Goal: Transaction & Acquisition: Purchase product/service

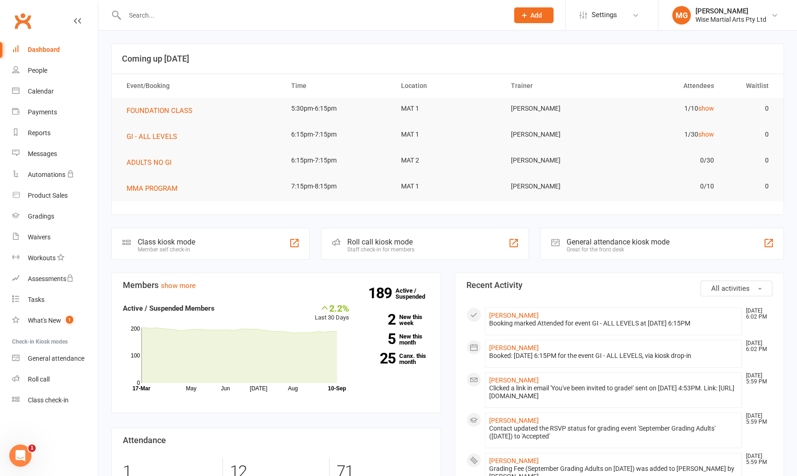
click at [55, 55] on link "Dashboard" at bounding box center [55, 49] width 86 height 21
click at [169, 23] on div at bounding box center [306, 15] width 391 height 30
click at [170, 19] on input "text" at bounding box center [312, 15] width 380 height 13
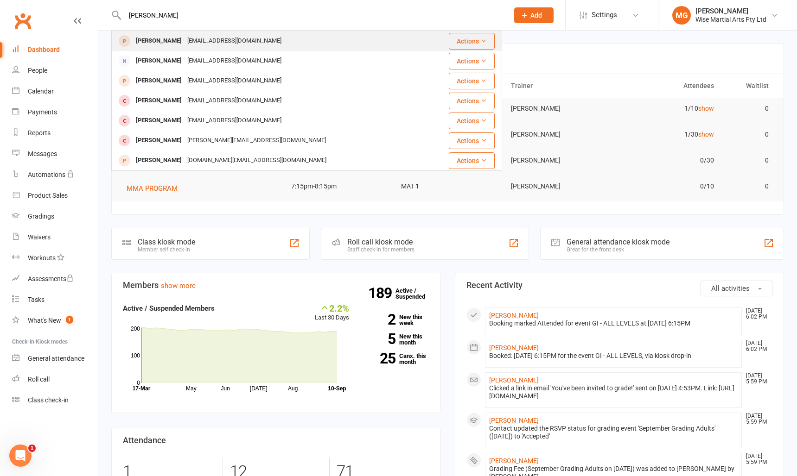
type input "kirk macdonald"
click at [173, 38] on div "Will Macdonald" at bounding box center [158, 40] width 51 height 13
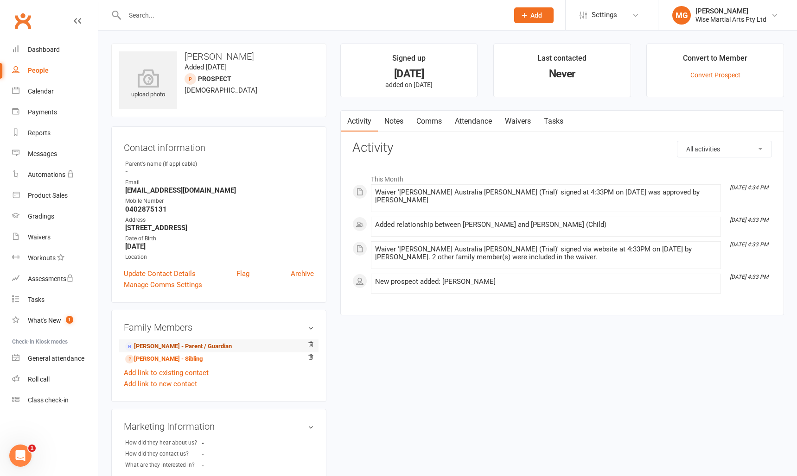
click at [189, 347] on link "James Macdonald - Parent / Guardian" at bounding box center [178, 347] width 107 height 10
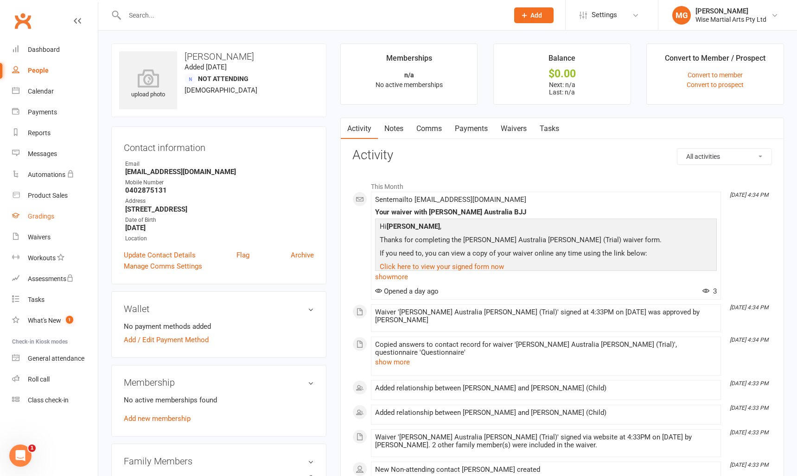
click at [46, 214] on div "Gradings" at bounding box center [41, 216] width 26 height 7
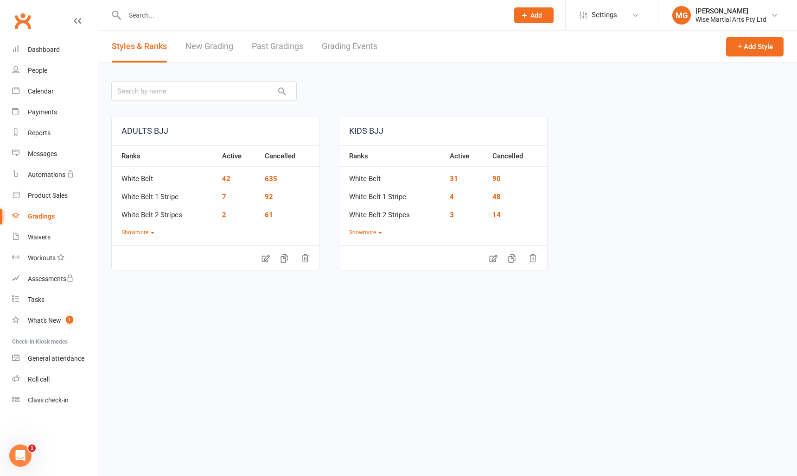
click at [335, 44] on link "Grading Events" at bounding box center [350, 47] width 56 height 32
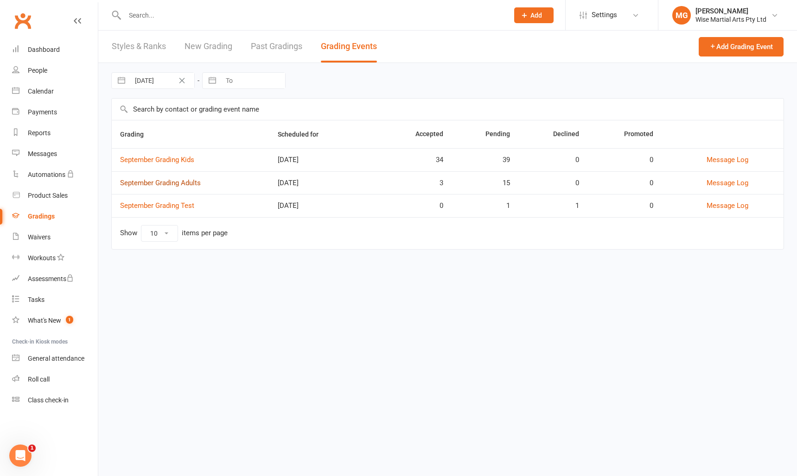
click at [178, 179] on link "September Grading Adults" at bounding box center [160, 183] width 81 height 8
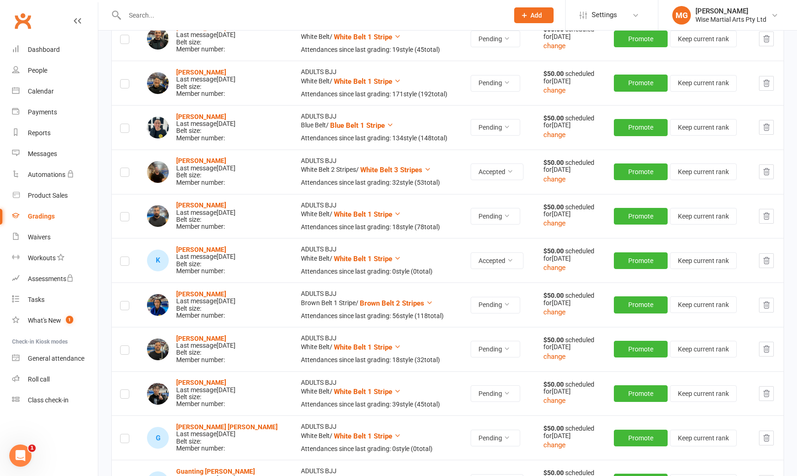
scroll to position [177, 0]
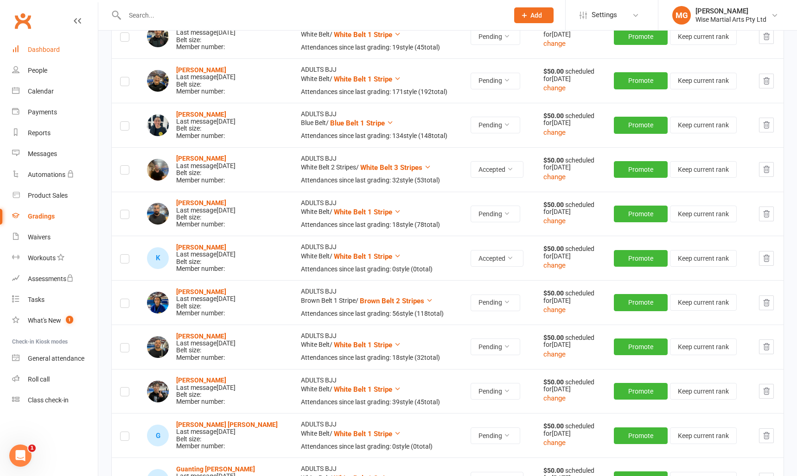
click at [58, 56] on link "Dashboard" at bounding box center [55, 49] width 86 height 21
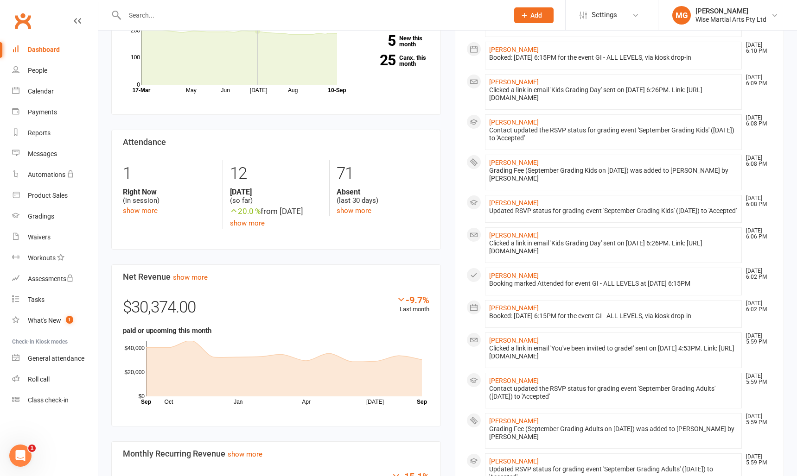
scroll to position [274, 0]
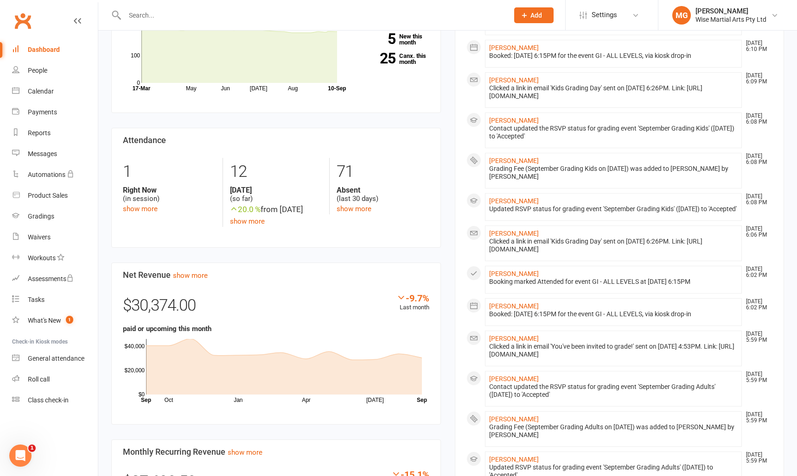
click at [50, 54] on link "Dashboard" at bounding box center [55, 49] width 86 height 21
click at [49, 52] on div "Dashboard" at bounding box center [44, 49] width 32 height 7
click at [197, 17] on input "text" at bounding box center [312, 15] width 380 height 13
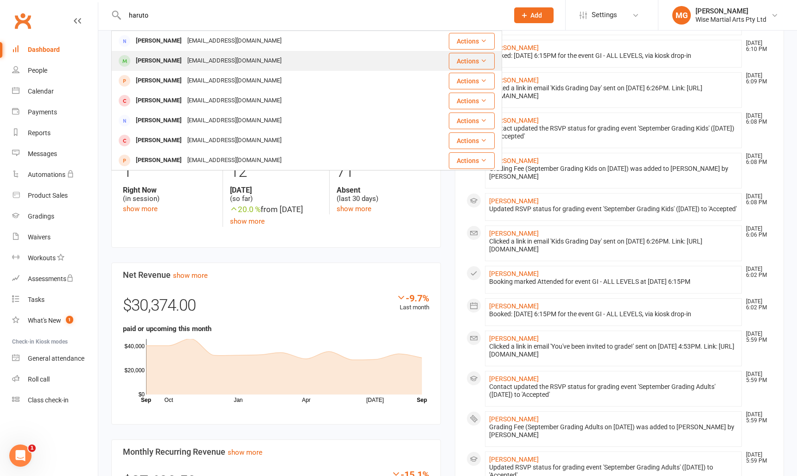
type input "haruto"
click at [229, 61] on div "dais.miyakawa@gmail.com" at bounding box center [234, 60] width 100 height 13
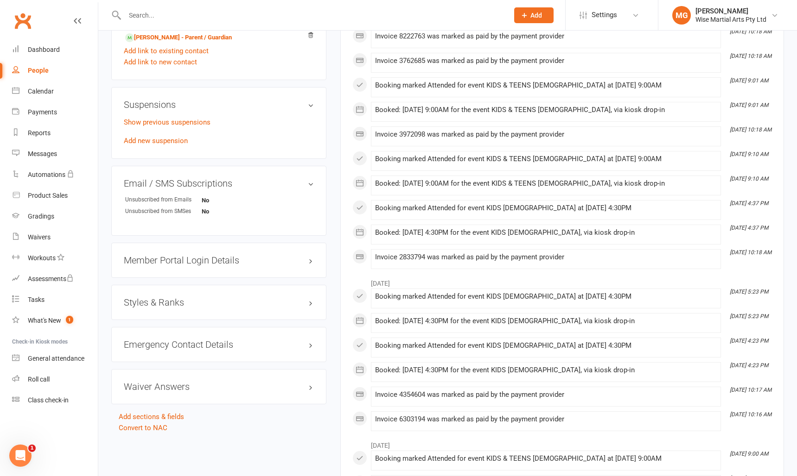
scroll to position [540, 0]
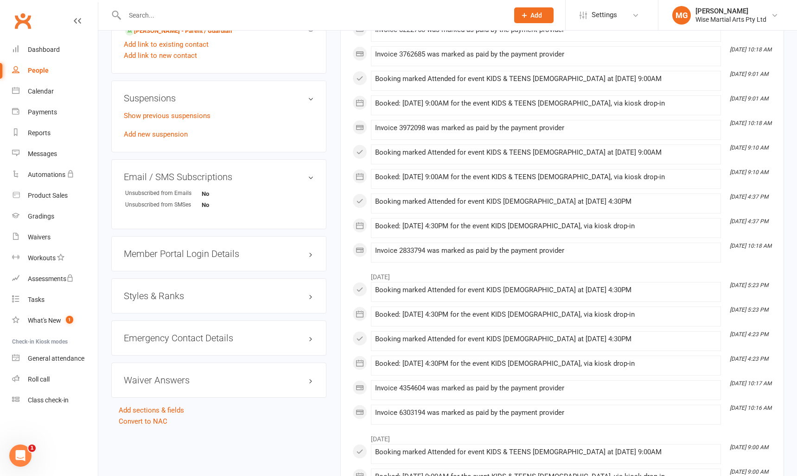
click at [200, 300] on div "Styles & Ranks" at bounding box center [218, 296] width 215 height 35
click at [197, 295] on h3 "Styles & Ranks" at bounding box center [219, 296] width 190 height 10
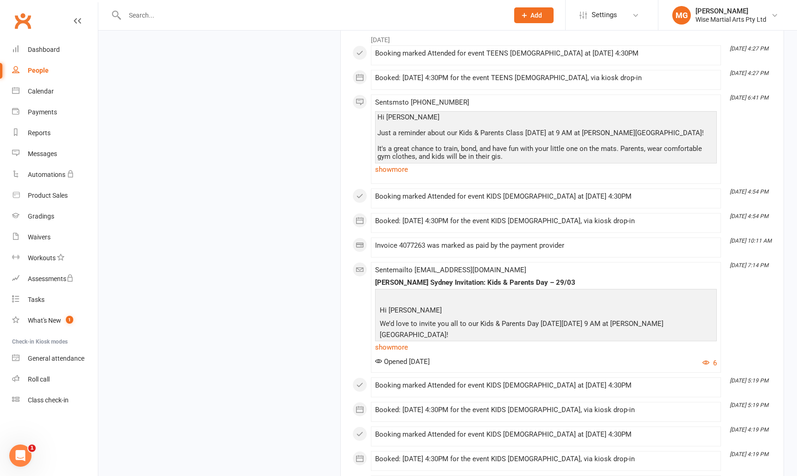
scroll to position [2369, 0]
click at [378, 170] on link "show more" at bounding box center [546, 168] width 342 height 13
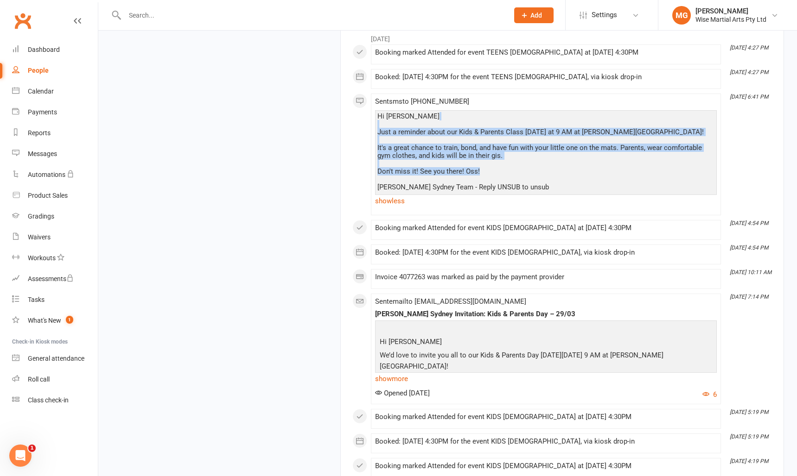
drag, startPoint x: 381, startPoint y: 122, endPoint x: 506, endPoint y: 171, distance: 133.6
click at [506, 171] on div "Hi Haruto Just a reminder about our Kids & Parents Class this Saturday at 9 AM …" at bounding box center [545, 152] width 337 height 79
drag, startPoint x: 478, startPoint y: 165, endPoint x: 379, endPoint y: 121, distance: 107.9
click at [379, 121] on div "Hi Haruto Just a reminder about our Kids & Parents Class this Saturday at 9 AM …" at bounding box center [545, 152] width 337 height 79
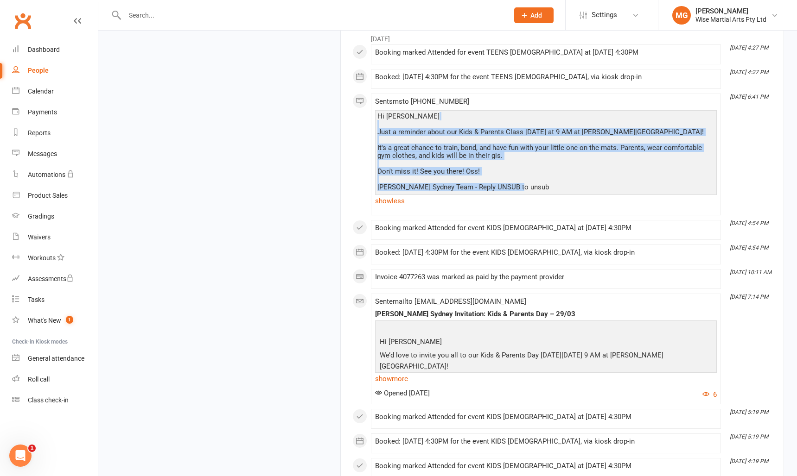
click at [379, 121] on div "Hi Haruto Just a reminder about our Kids & Parents Class this Saturday at 9 AM …" at bounding box center [545, 152] width 337 height 79
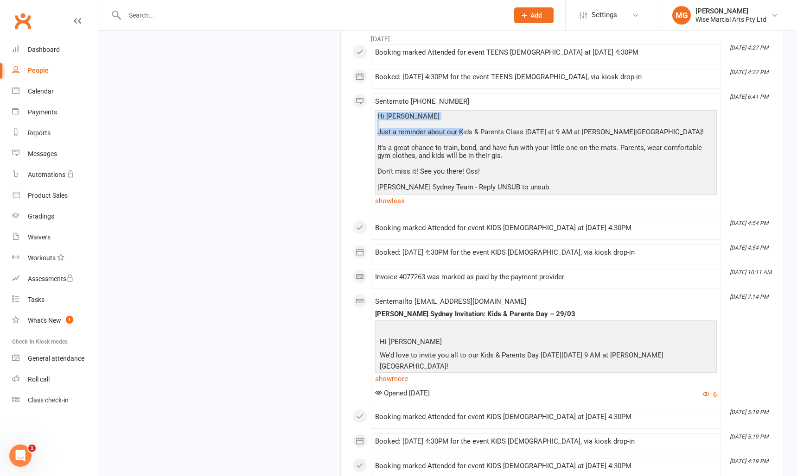
drag, startPoint x: 377, startPoint y: 118, endPoint x: 463, endPoint y: 134, distance: 87.7
click at [463, 134] on div "Hi Haruto Just a reminder about our Kids & Parents Class this Saturday at 9 AM …" at bounding box center [545, 152] width 337 height 79
click at [58, 52] on div "Dashboard" at bounding box center [44, 49] width 32 height 7
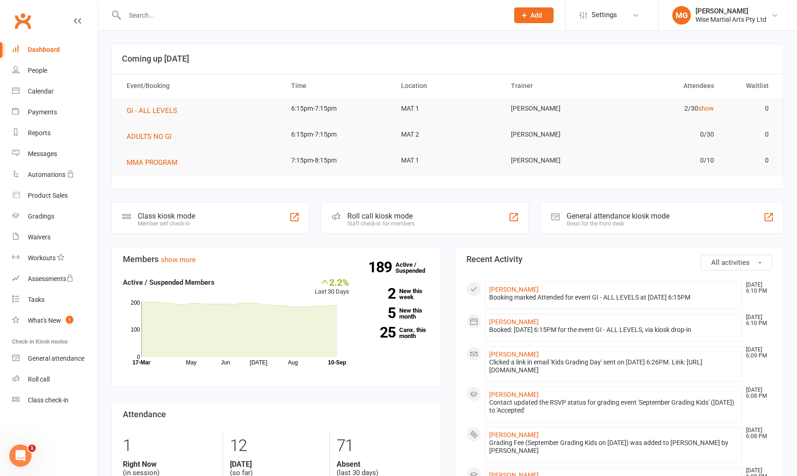
click at [48, 49] on div "Dashboard" at bounding box center [44, 49] width 32 height 7
click at [62, 43] on link "Dashboard" at bounding box center [55, 49] width 86 height 21
click at [65, 57] on link "Dashboard" at bounding box center [55, 49] width 86 height 21
click at [66, 49] on link "Dashboard" at bounding box center [55, 49] width 86 height 21
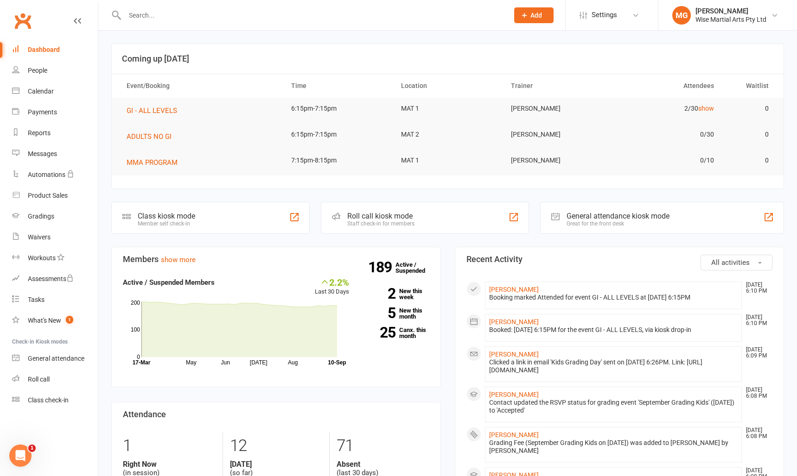
click at [150, 2] on div at bounding box center [306, 15] width 391 height 30
click at [149, 11] on input "text" at bounding box center [312, 15] width 380 height 13
paste input "0439153585,"
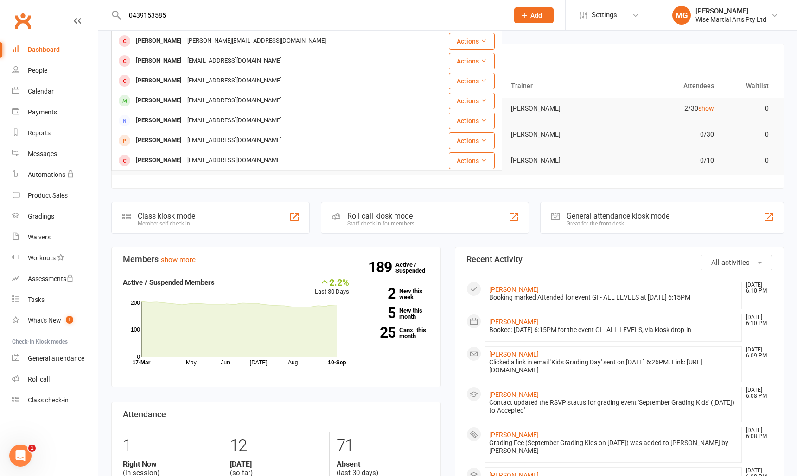
click at [191, 20] on input "0439153585" at bounding box center [312, 15] width 380 height 13
drag, startPoint x: 139, startPoint y: 20, endPoint x: 95, endPoint y: 19, distance: 43.6
click at [95, 2] on header "0439153585 Charles Michel charles@magicbrief.com Actions Tamer Tokcan Tokcan.ta…" at bounding box center [398, 2] width 797 height 0
type input "0439153585"
click at [54, 51] on div "Dashboard" at bounding box center [44, 49] width 32 height 7
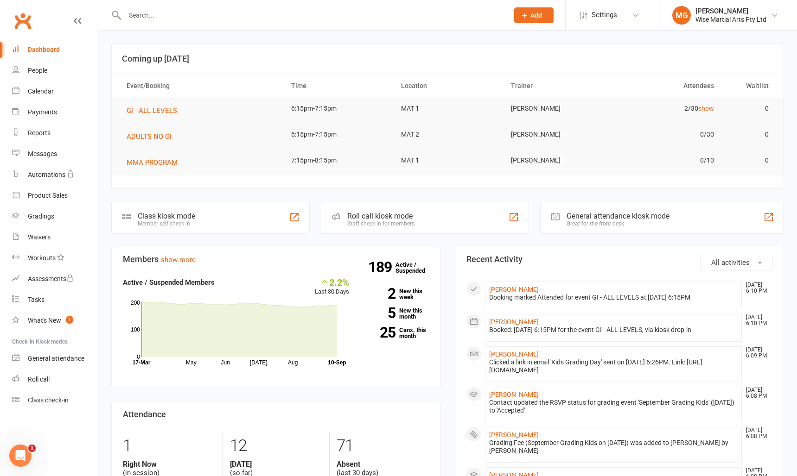
click at [54, 51] on div "Dashboard" at bounding box center [44, 49] width 32 height 7
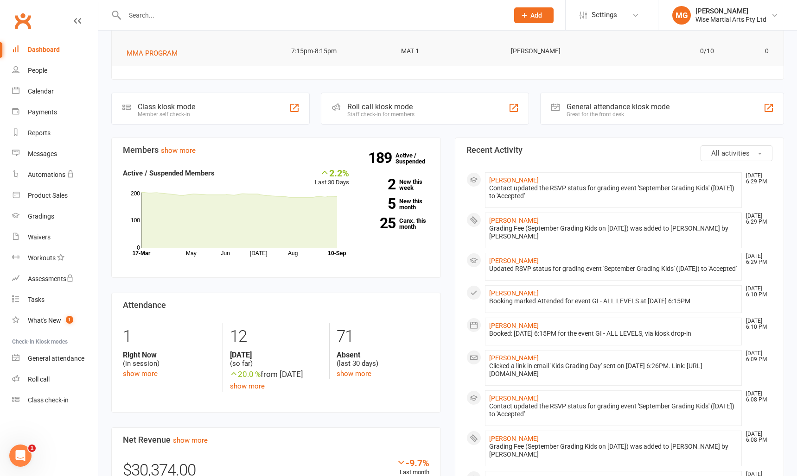
scroll to position [112, 0]
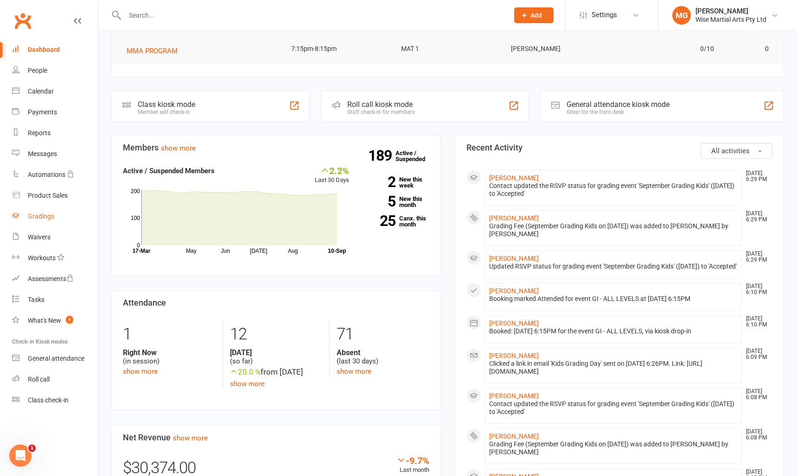
click at [55, 216] on link "Gradings" at bounding box center [55, 216] width 86 height 21
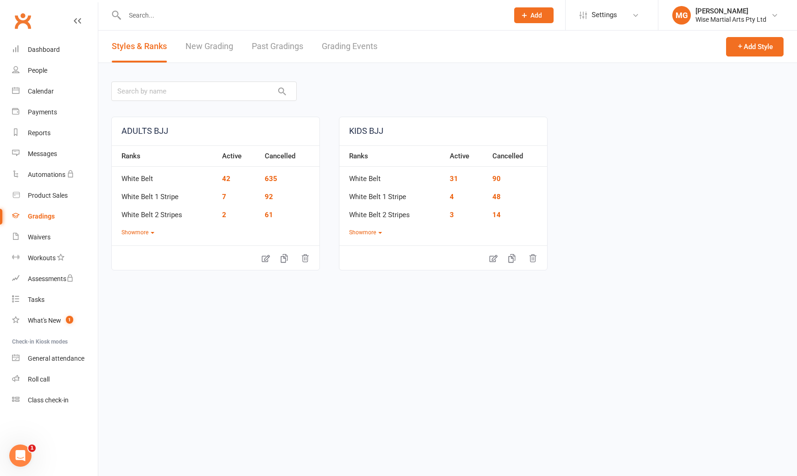
click at [219, 37] on link "New Grading" at bounding box center [209, 47] width 48 height 32
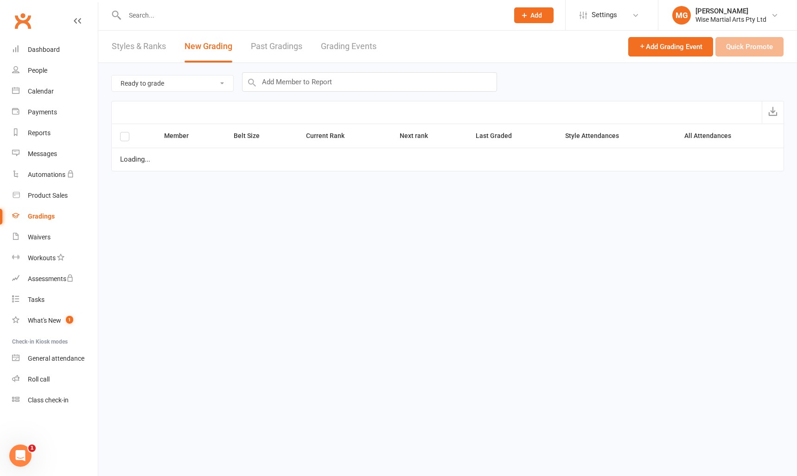
click at [327, 43] on link "Grading Events" at bounding box center [349, 47] width 56 height 32
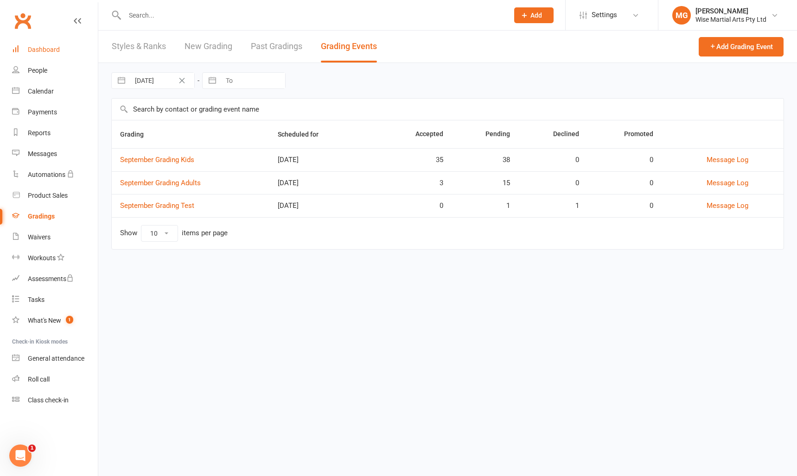
click at [58, 51] on div "Dashboard" at bounding box center [44, 49] width 32 height 7
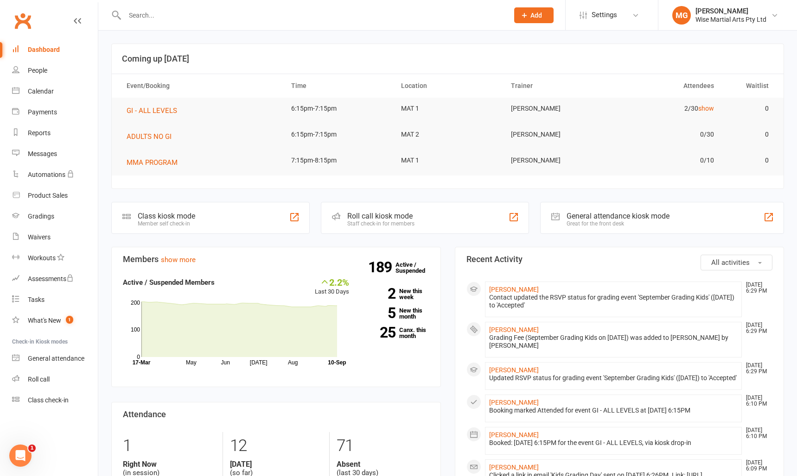
drag, startPoint x: 62, startPoint y: 50, endPoint x: 69, endPoint y: 54, distance: 8.3
click at [62, 50] on link "Dashboard" at bounding box center [55, 49] width 86 height 21
click at [73, 223] on link "Gradings" at bounding box center [55, 216] width 86 height 21
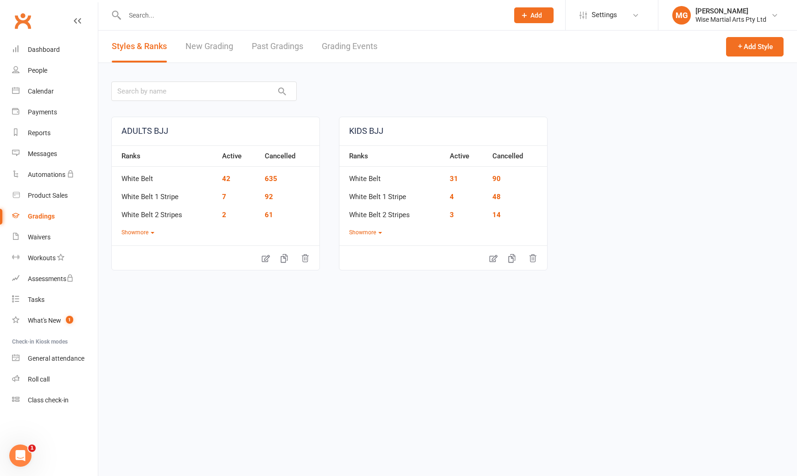
click at [339, 50] on link "Grading Events" at bounding box center [350, 47] width 56 height 32
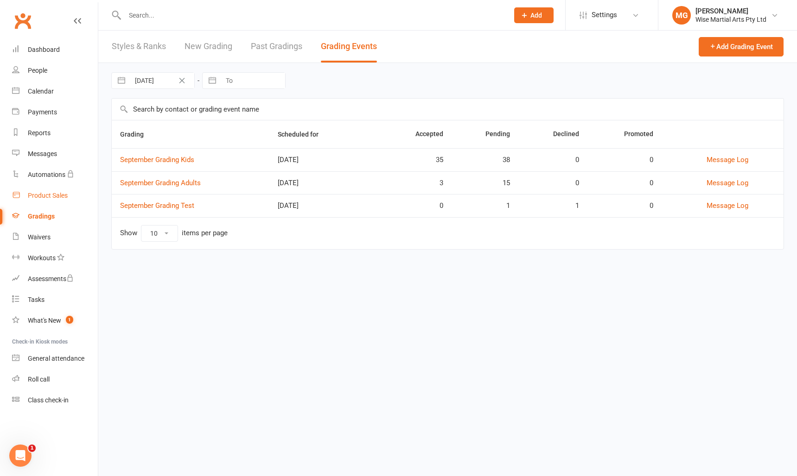
click at [56, 197] on div "Product Sales" at bounding box center [48, 195] width 40 height 7
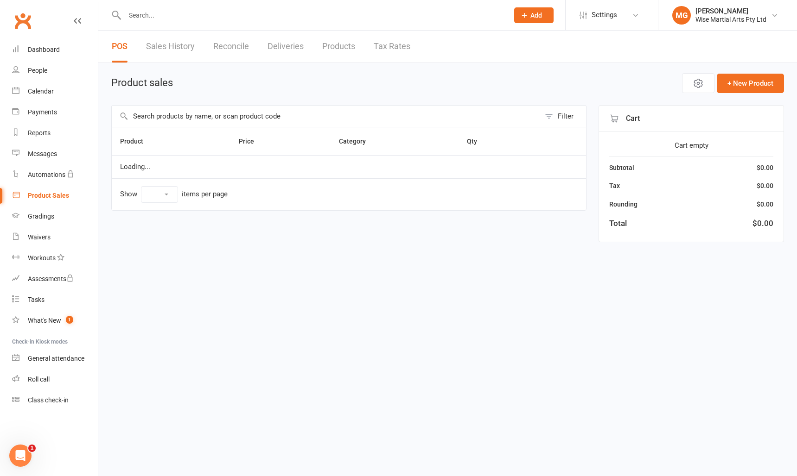
select select "10"
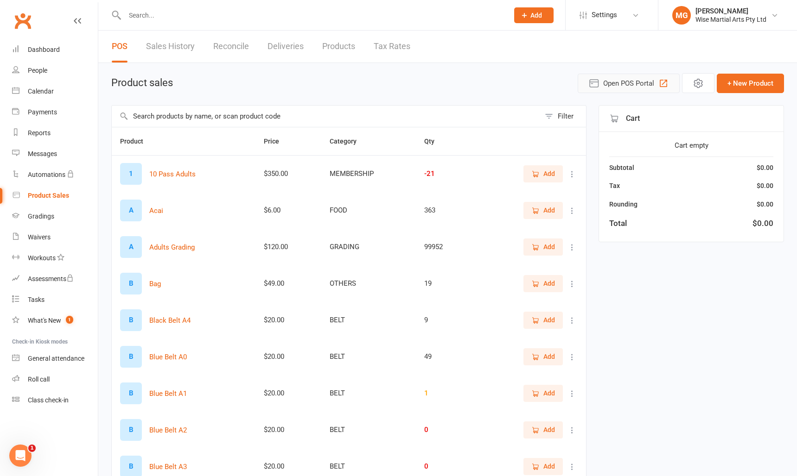
click at [640, 85] on span "Open POS Portal" at bounding box center [628, 83] width 51 height 11
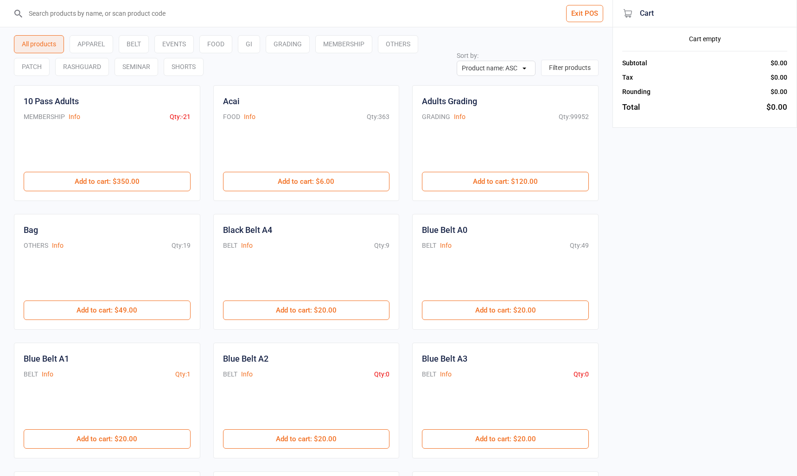
click at [115, 8] on input "search" at bounding box center [311, 13] width 575 height 27
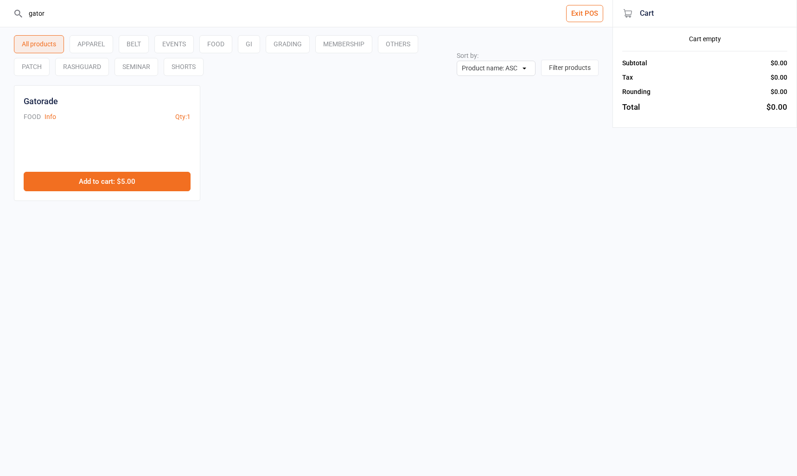
type input "gator"
click at [128, 178] on button "Add to cart : $5.00" at bounding box center [107, 181] width 167 height 19
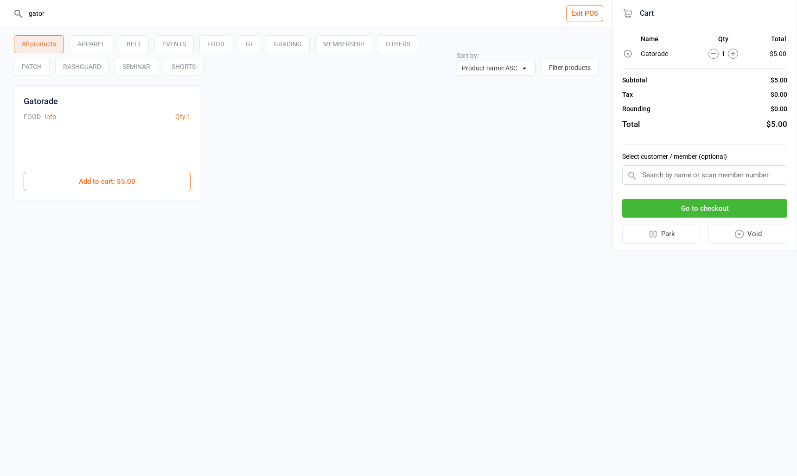
click at [696, 201] on button "Go to checkout" at bounding box center [704, 208] width 165 height 19
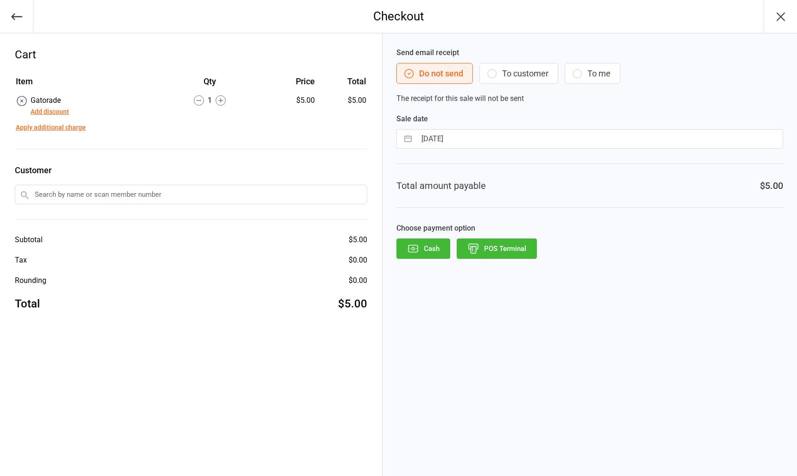
click at [520, 243] on button "POS Terminal" at bounding box center [497, 249] width 80 height 20
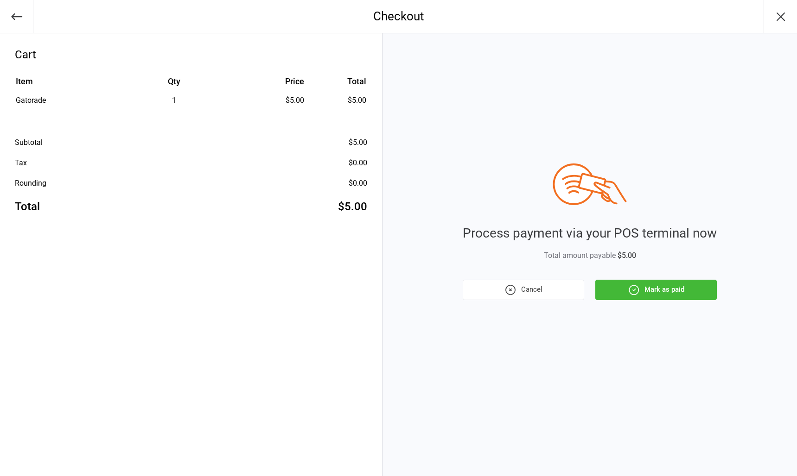
click at [629, 286] on icon "button" at bounding box center [634, 290] width 12 height 12
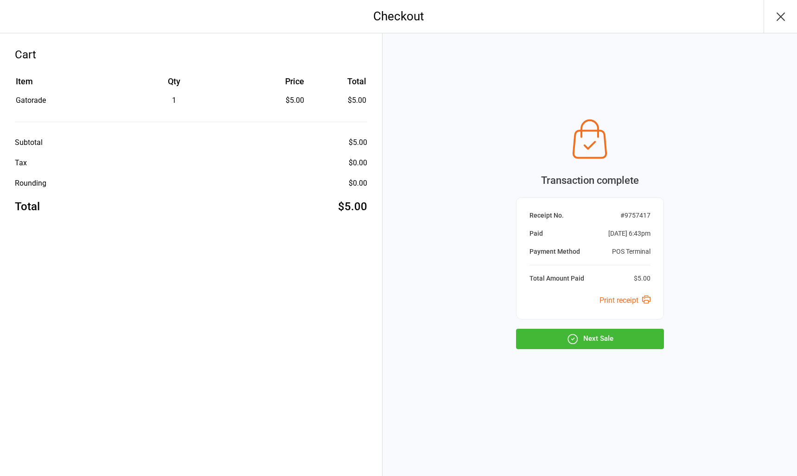
click at [619, 339] on button "Next Sale" at bounding box center [590, 339] width 148 height 20
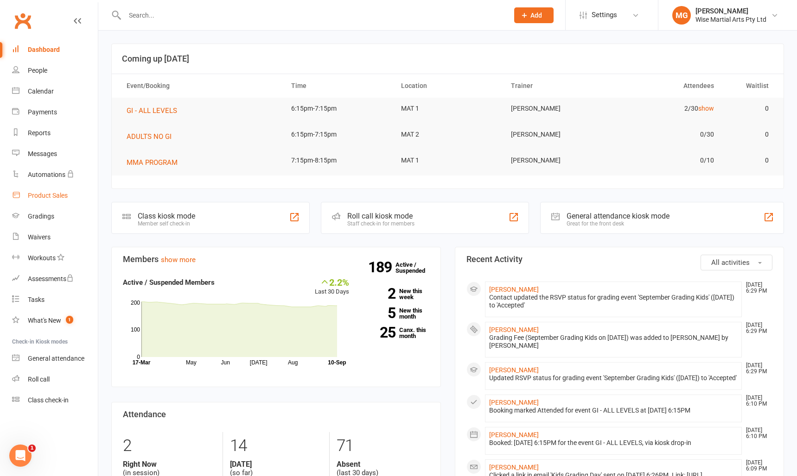
click at [48, 197] on div "Product Sales" at bounding box center [48, 195] width 40 height 7
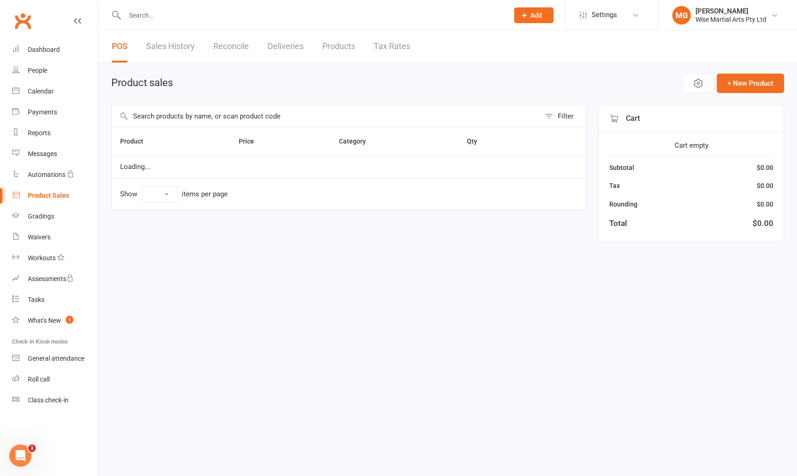
select select "10"
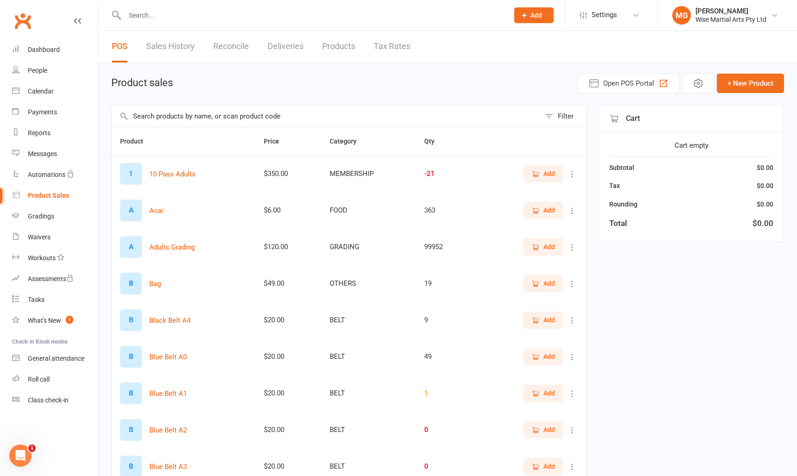
click at [219, 111] on input "text" at bounding box center [326, 116] width 428 height 21
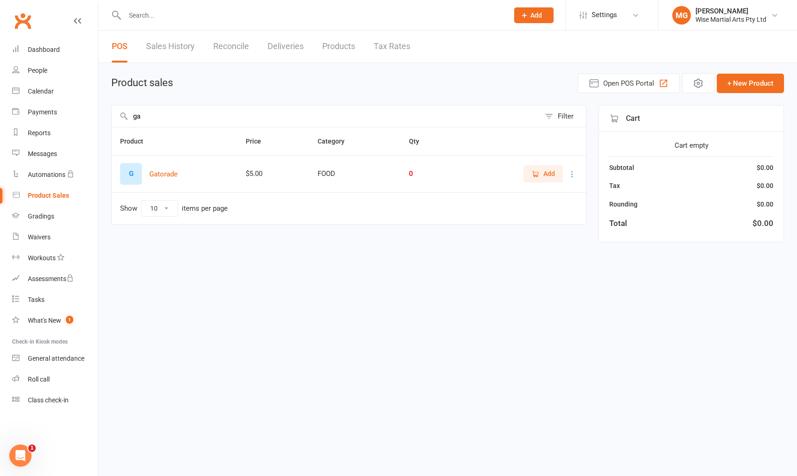
type input "g"
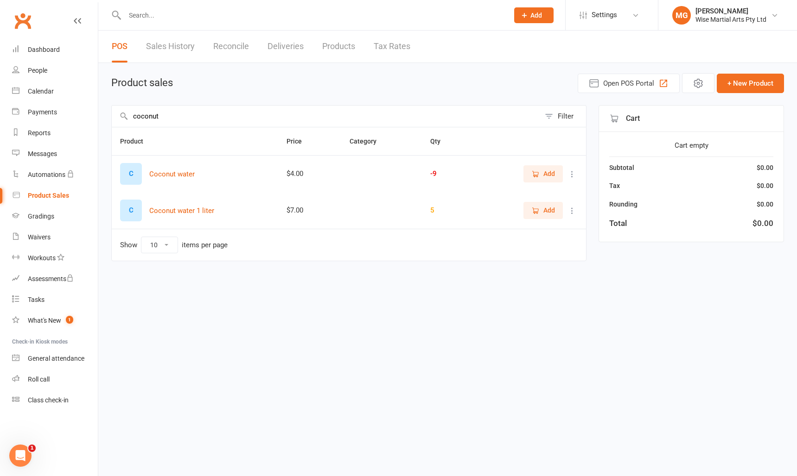
type input "coconut"
click at [570, 172] on icon at bounding box center [571, 174] width 9 height 9
drag, startPoint x: 451, startPoint y: 179, endPoint x: 559, endPoint y: 170, distance: 108.8
click at [452, 179] on td "-9" at bounding box center [450, 173] width 56 height 37
drag, startPoint x: 417, startPoint y: 169, endPoint x: 293, endPoint y: 175, distance: 123.9
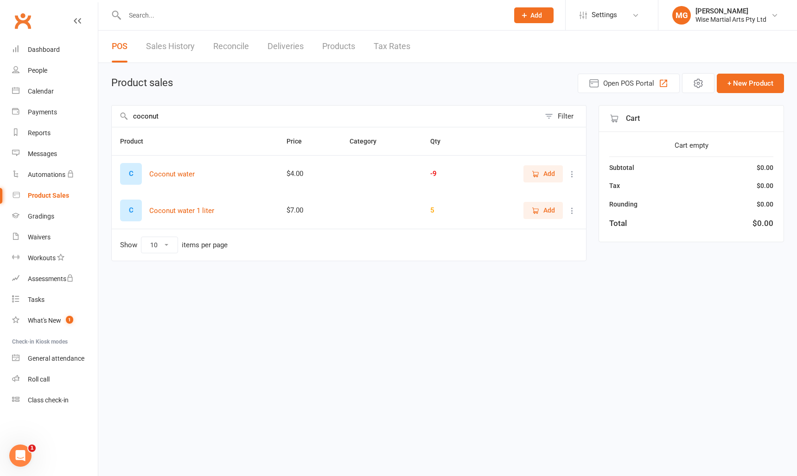
click at [414, 170] on td at bounding box center [381, 173] width 81 height 37
click at [175, 173] on button "Coconut water" at bounding box center [171, 174] width 45 height 11
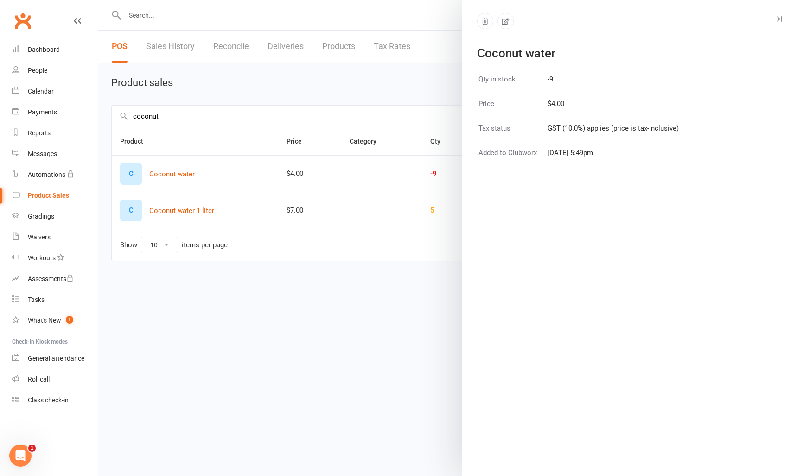
click at [585, 156] on td "Apr 9 2025, 5:49pm" at bounding box center [613, 159] width 132 height 24
click at [393, 94] on div at bounding box center [447, 238] width 698 height 476
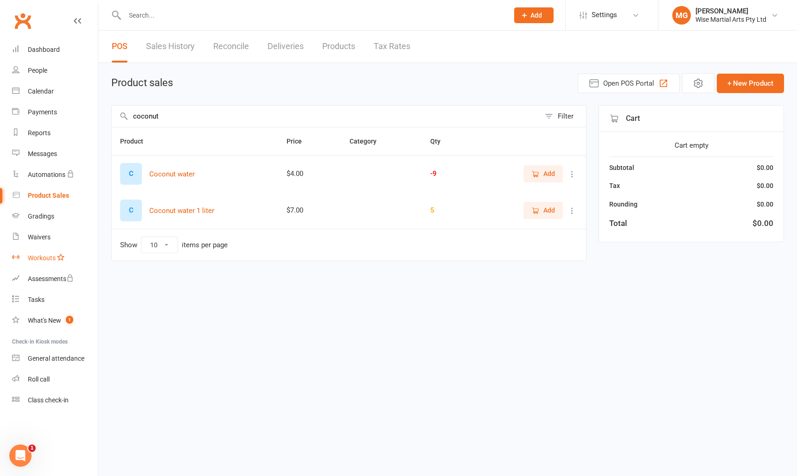
click at [29, 254] on link "Workouts" at bounding box center [55, 258] width 86 height 21
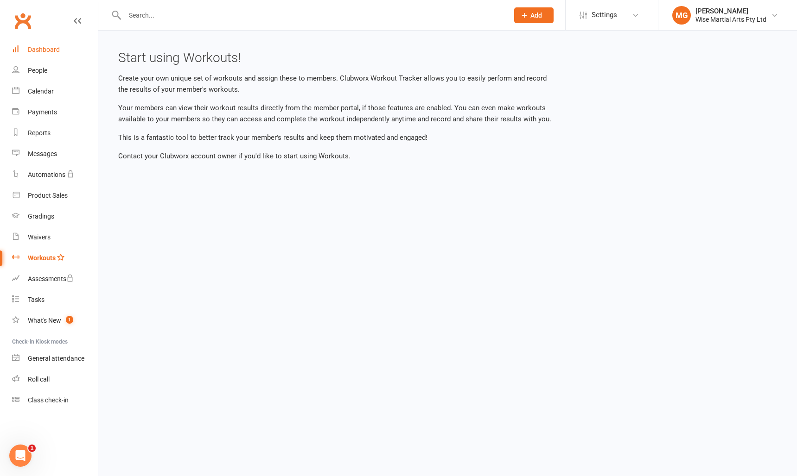
click at [36, 49] on div "Dashboard" at bounding box center [44, 49] width 32 height 7
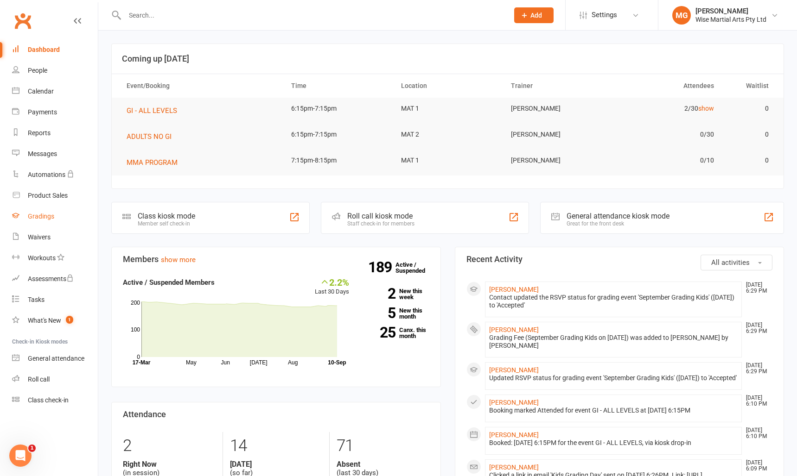
click at [34, 213] on div "Gradings" at bounding box center [41, 216] width 26 height 7
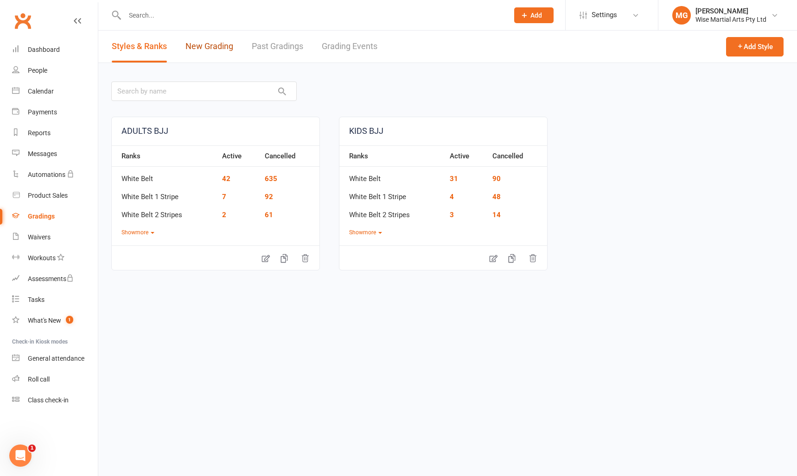
click at [194, 45] on link "New Grading" at bounding box center [209, 47] width 48 height 32
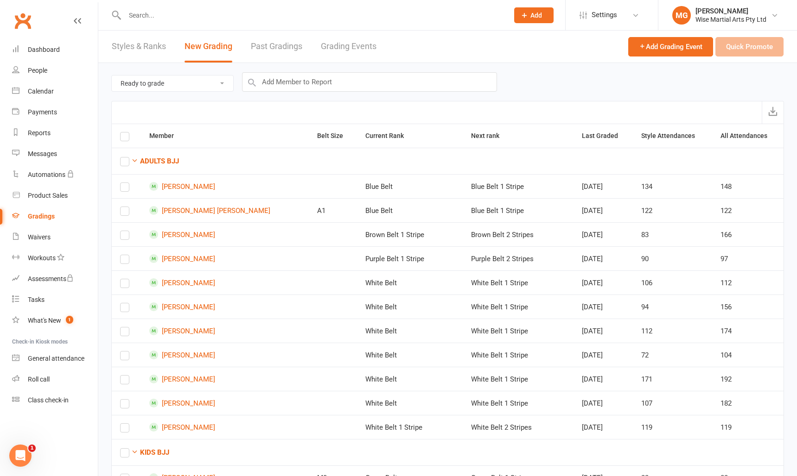
click at [324, 44] on link "Grading Events" at bounding box center [349, 47] width 56 height 32
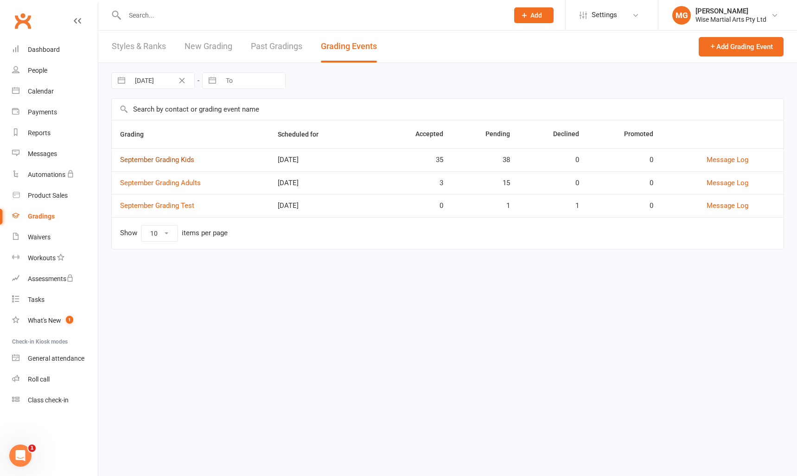
click at [155, 160] on link "September Grading Kids" at bounding box center [157, 160] width 74 height 8
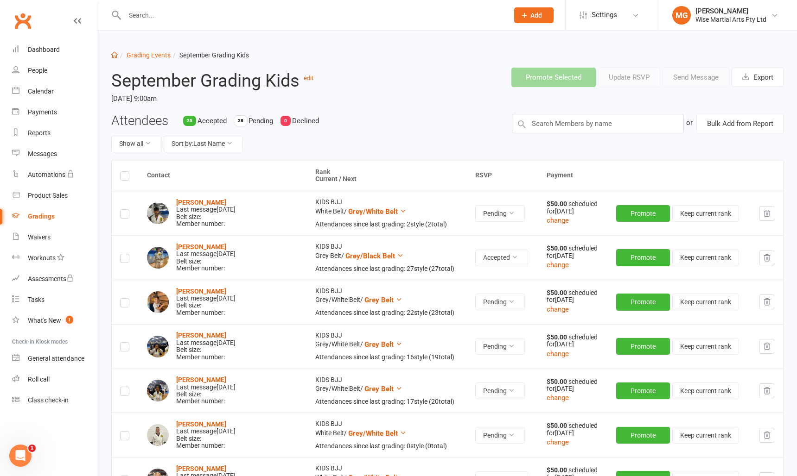
click at [359, 147] on div "Show all Sort by: Last Name" at bounding box center [304, 144] width 387 height 17
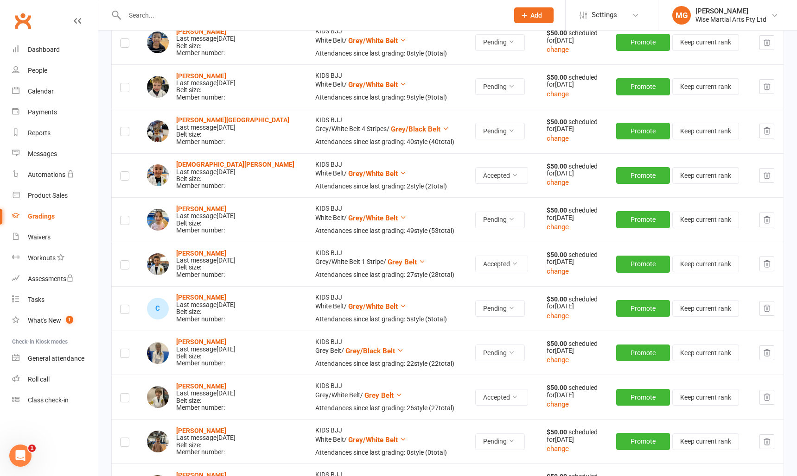
scroll to position [1237, 0]
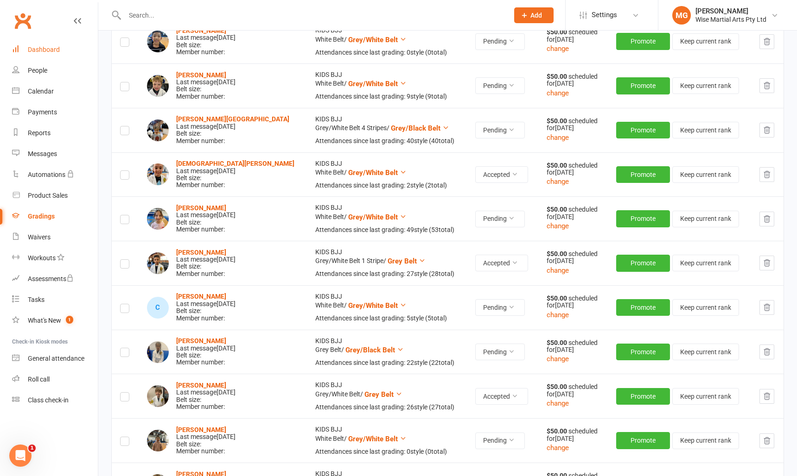
click at [59, 47] on link "Dashboard" at bounding box center [55, 49] width 86 height 21
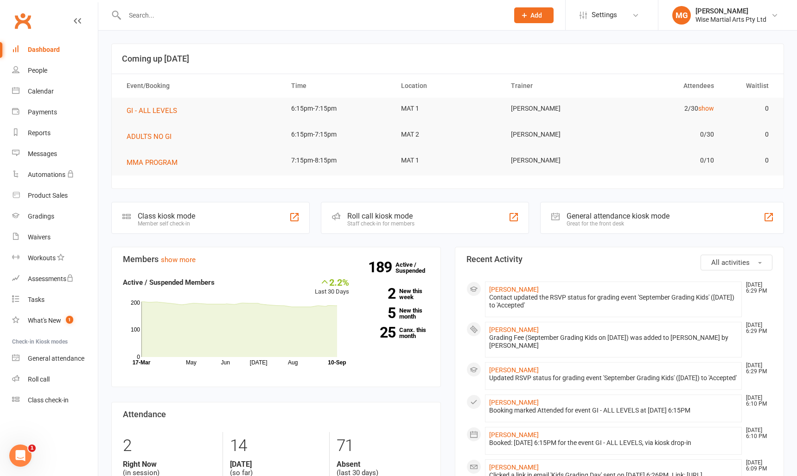
click at [67, 44] on link "Dashboard" at bounding box center [55, 49] width 86 height 21
click at [52, 224] on link "Gradings" at bounding box center [55, 216] width 86 height 21
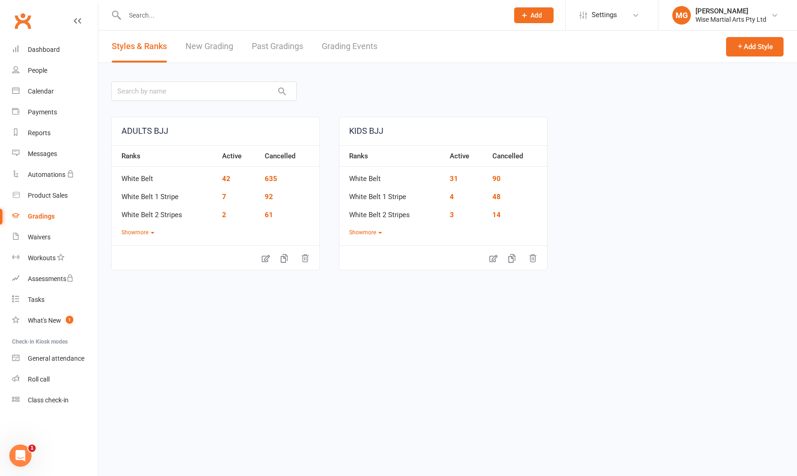
click at [351, 49] on link "Grading Events" at bounding box center [350, 47] width 56 height 32
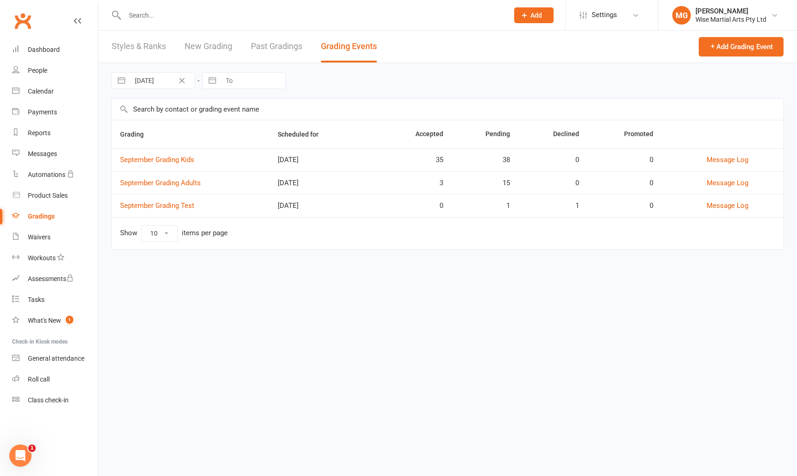
click at [36, 211] on link "Gradings" at bounding box center [55, 216] width 86 height 21
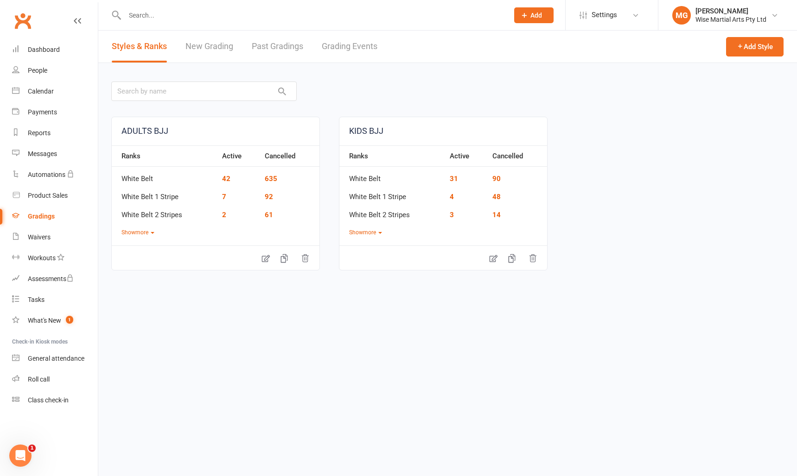
click at [358, 44] on link "Grading Events" at bounding box center [350, 47] width 56 height 32
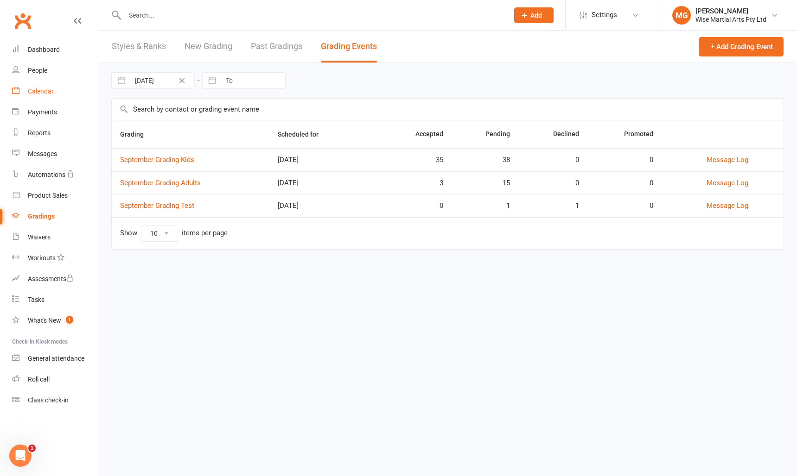
click at [51, 95] on div "Calendar" at bounding box center [41, 91] width 26 height 7
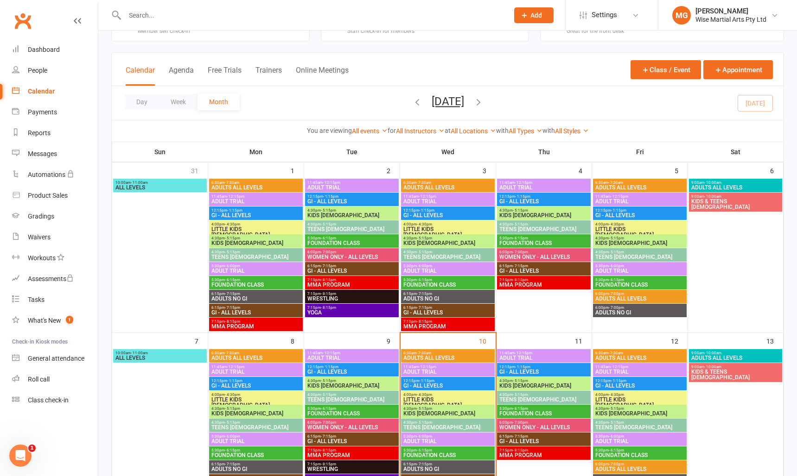
scroll to position [35, 0]
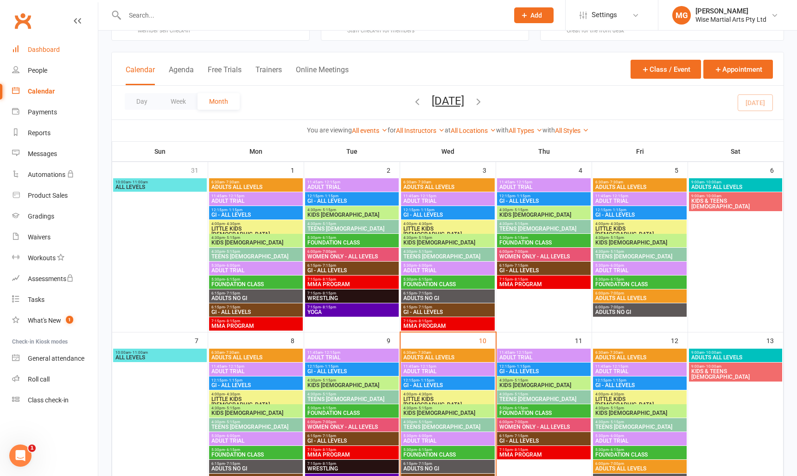
click at [56, 51] on div "Dashboard" at bounding box center [44, 49] width 32 height 7
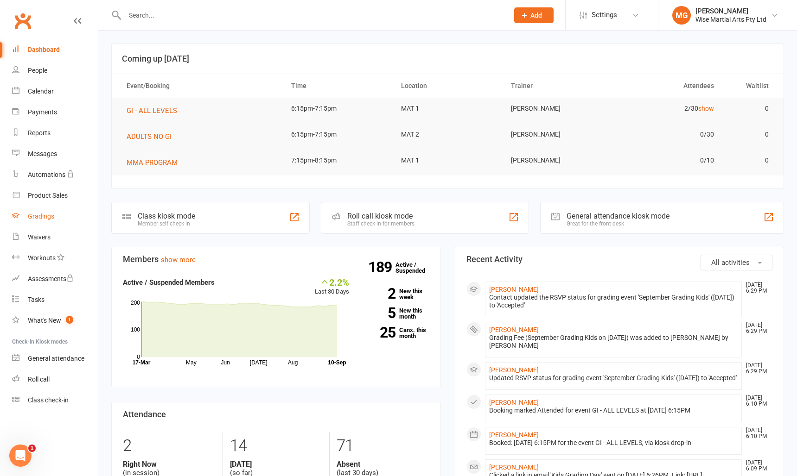
click at [24, 220] on link "Gradings" at bounding box center [55, 216] width 86 height 21
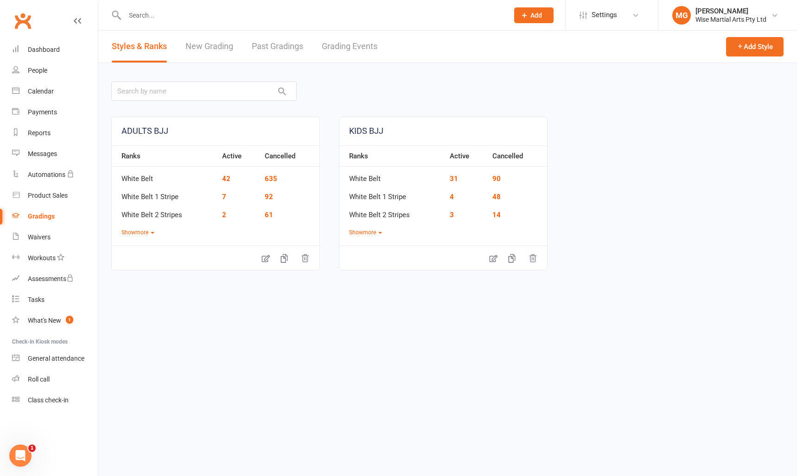
click at [326, 51] on link "Grading Events" at bounding box center [350, 47] width 56 height 32
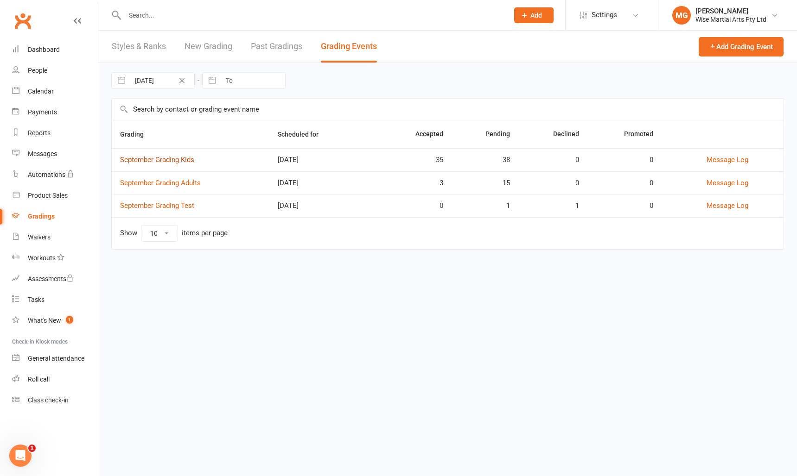
click at [182, 162] on link "September Grading Kids" at bounding box center [157, 160] width 74 height 8
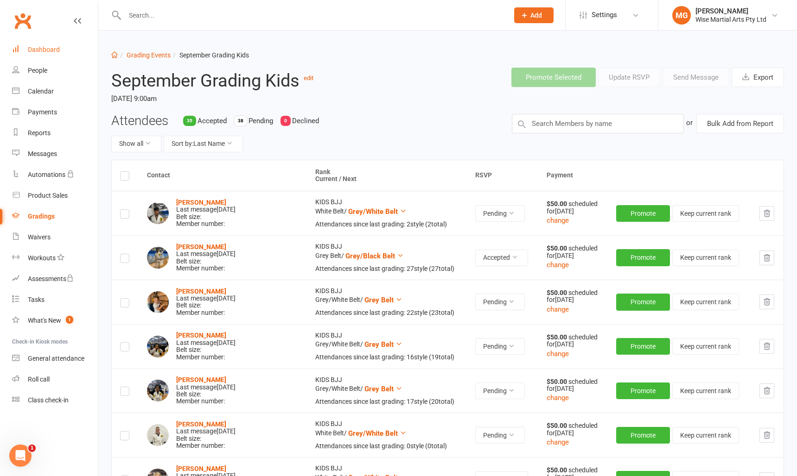
click at [54, 47] on div "Dashboard" at bounding box center [44, 49] width 32 height 7
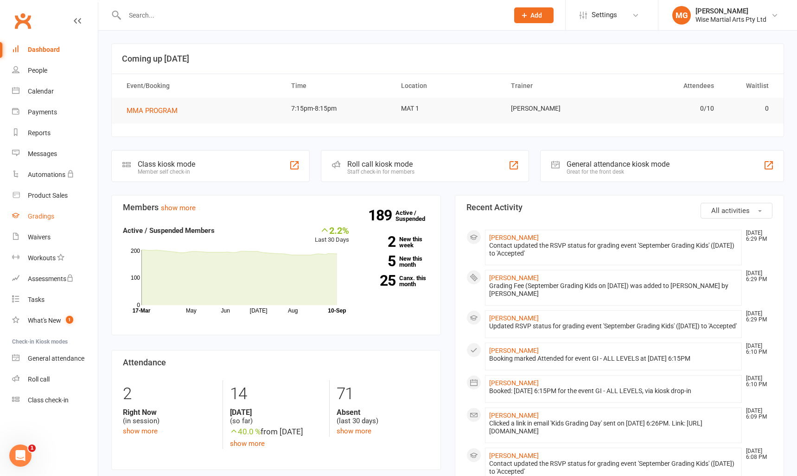
click at [34, 221] on link "Gradings" at bounding box center [55, 216] width 86 height 21
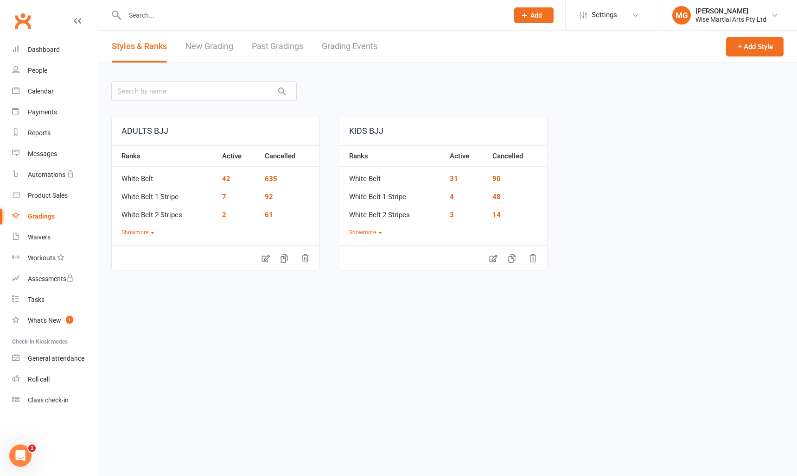
click at [349, 48] on link "Grading Events" at bounding box center [350, 47] width 56 height 32
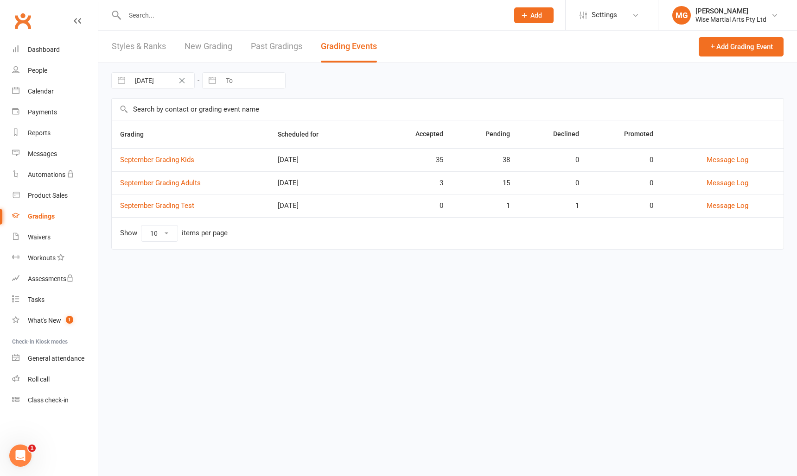
click at [160, 164] on td "September Grading Kids" at bounding box center [191, 159] width 158 height 23
click at [162, 163] on link "September Grading Kids" at bounding box center [157, 160] width 74 height 8
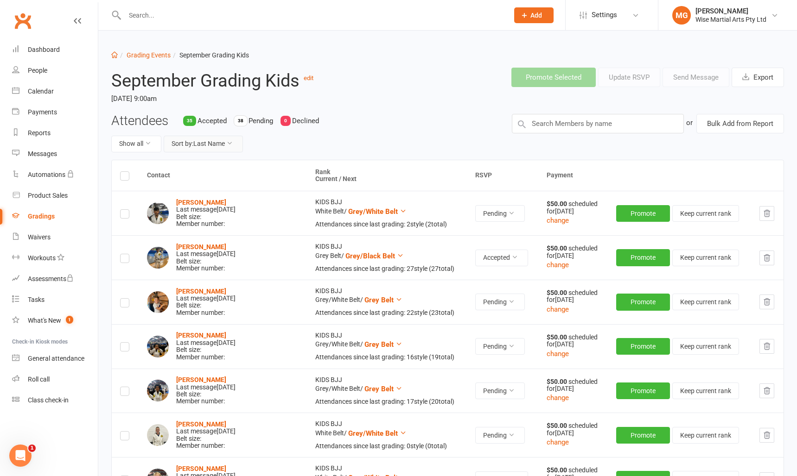
click at [226, 146] on button "Sort by: Last Name" at bounding box center [203, 144] width 79 height 17
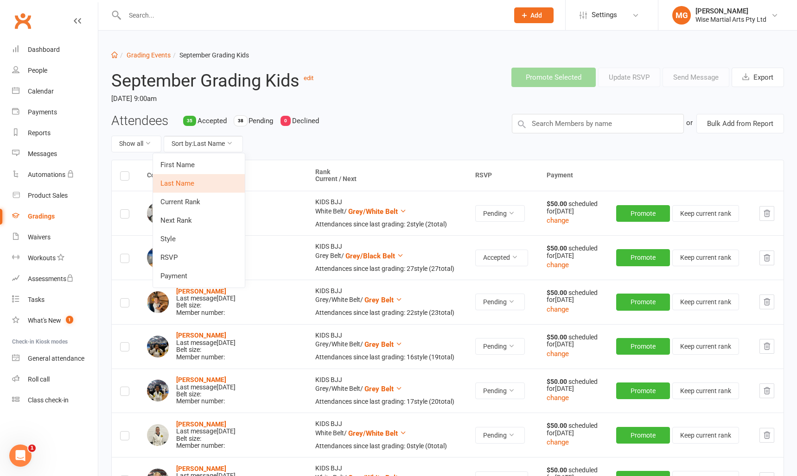
click at [209, 254] on link "RSVP" at bounding box center [199, 257] width 92 height 19
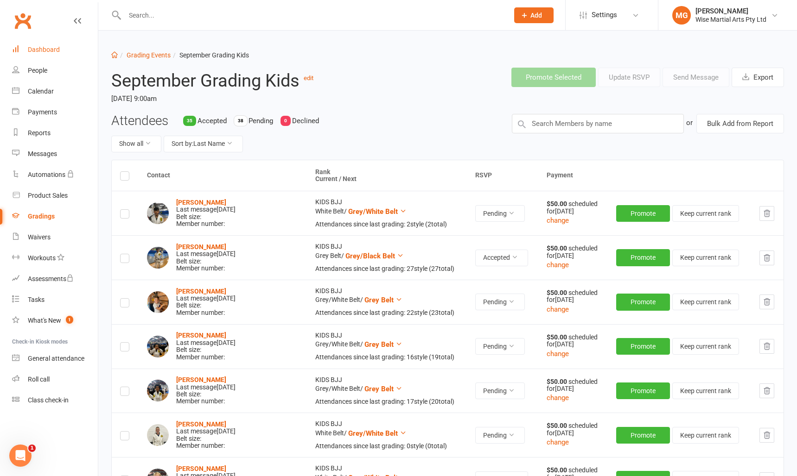
click at [49, 45] on link "Dashboard" at bounding box center [55, 49] width 86 height 21
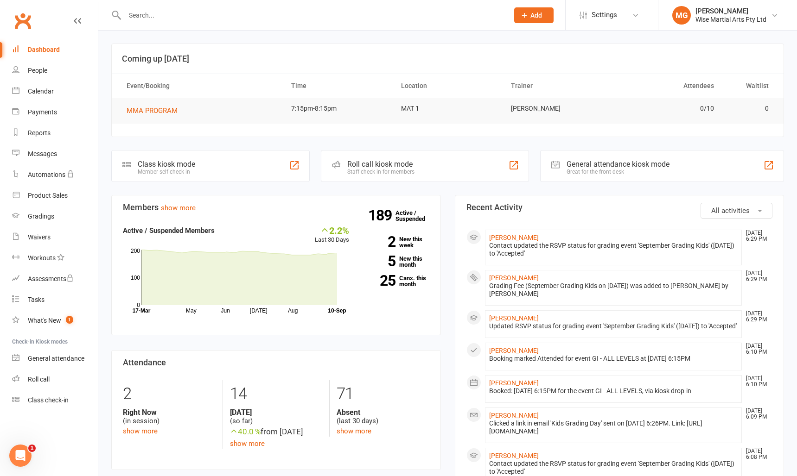
click at [159, 19] on input "text" at bounding box center [312, 15] width 380 height 13
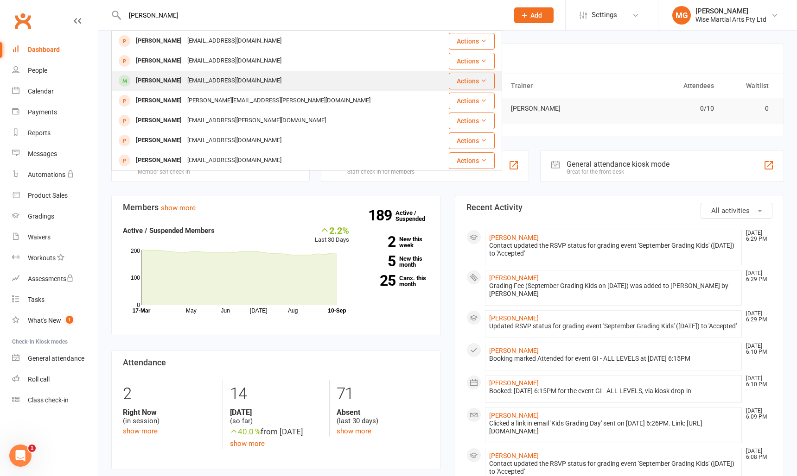
type input "jack rodgers"
click at [154, 83] on div "Jack Rodgers" at bounding box center [158, 80] width 51 height 13
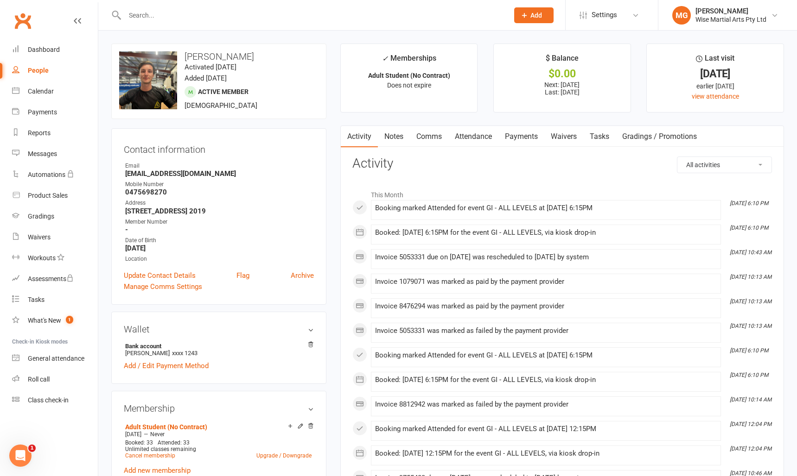
click at [518, 136] on link "Payments" at bounding box center [521, 136] width 46 height 21
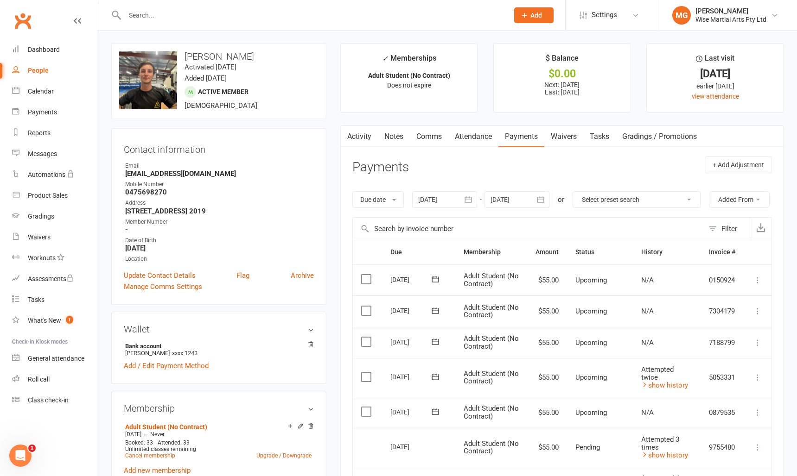
click at [451, 204] on div at bounding box center [444, 199] width 65 height 17
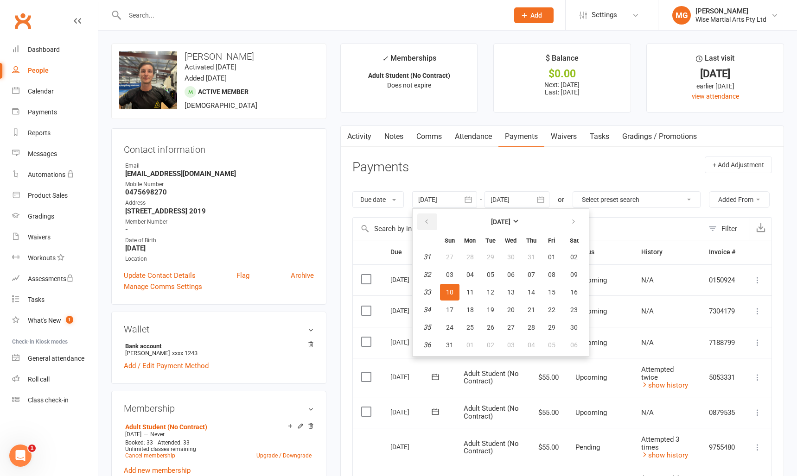
click at [429, 226] on button "button" at bounding box center [427, 222] width 20 height 17
drag, startPoint x: 430, startPoint y: 226, endPoint x: 440, endPoint y: 233, distance: 12.6
click at [430, 226] on button "button" at bounding box center [427, 222] width 20 height 17
click at [559, 286] on button "20" at bounding box center [551, 292] width 19 height 17
type input "20 Jun 2025"
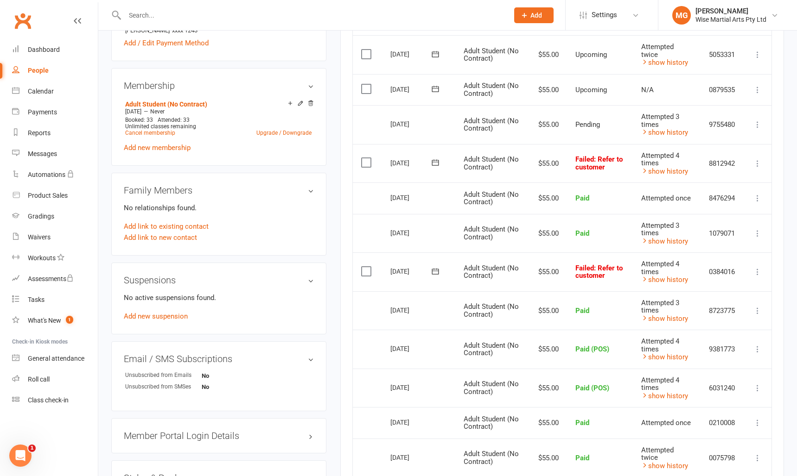
scroll to position [310, 0]
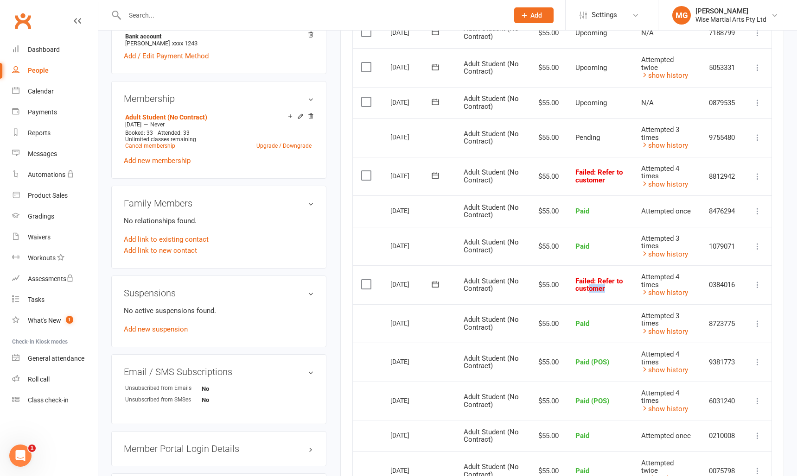
drag, startPoint x: 615, startPoint y: 304, endPoint x: 583, endPoint y: 303, distance: 32.9
click at [583, 303] on td "Failed : Refer to customer" at bounding box center [600, 285] width 66 height 39
click at [624, 196] on td "Failed : Refer to customer" at bounding box center [600, 176] width 66 height 39
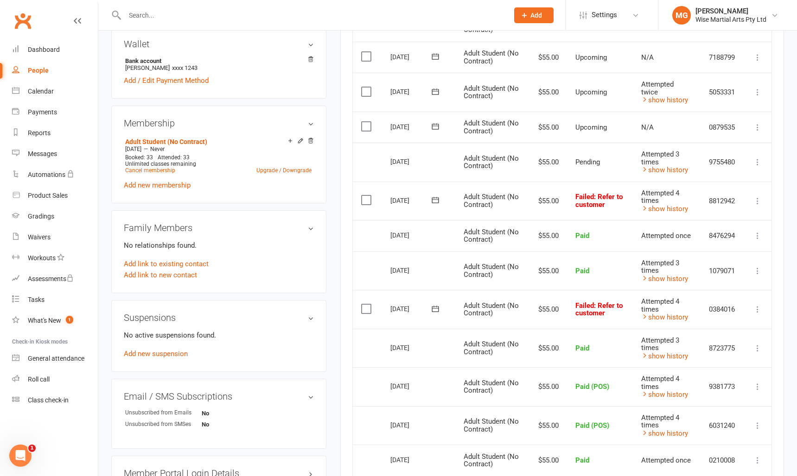
scroll to position [281, 0]
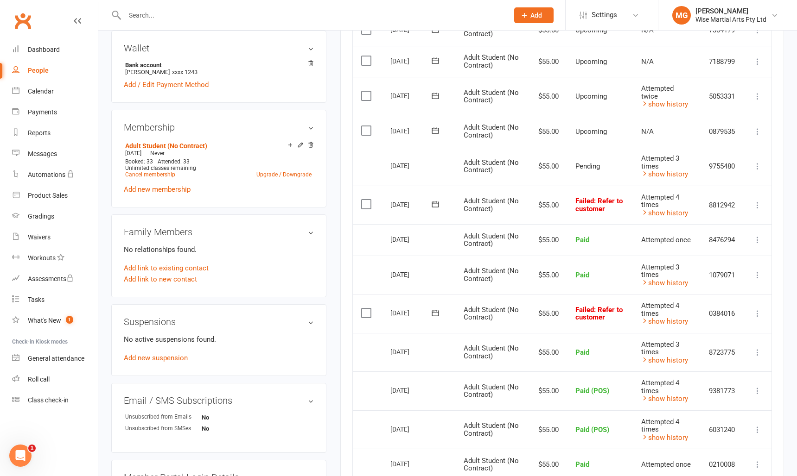
click at [610, 176] on td "Pending" at bounding box center [600, 166] width 66 height 39
drag, startPoint x: 617, startPoint y: 223, endPoint x: 547, endPoint y: 210, distance: 71.2
click at [541, 209] on tr "Select this 05 Sep 2025 Jack Rodgers Adult Student (No Contract) $55.00 Failed …" at bounding box center [562, 205] width 418 height 39
click at [552, 211] on td "$55.00" at bounding box center [547, 205] width 40 height 39
click at [691, 333] on td "Attempted 4 times show history" at bounding box center [667, 313] width 68 height 39
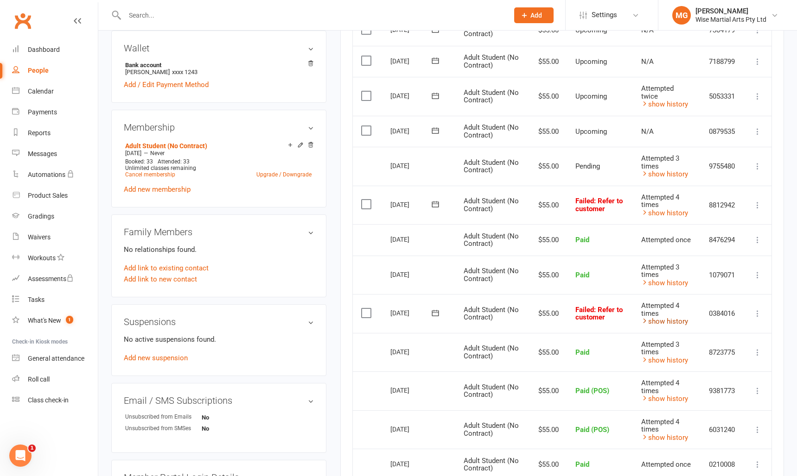
click at [680, 326] on link "show history" at bounding box center [664, 321] width 47 height 8
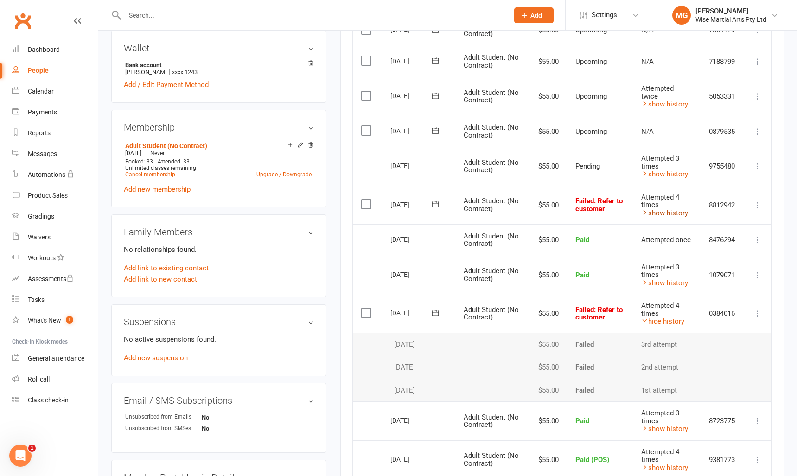
click at [675, 217] on link "show history" at bounding box center [664, 213] width 47 height 8
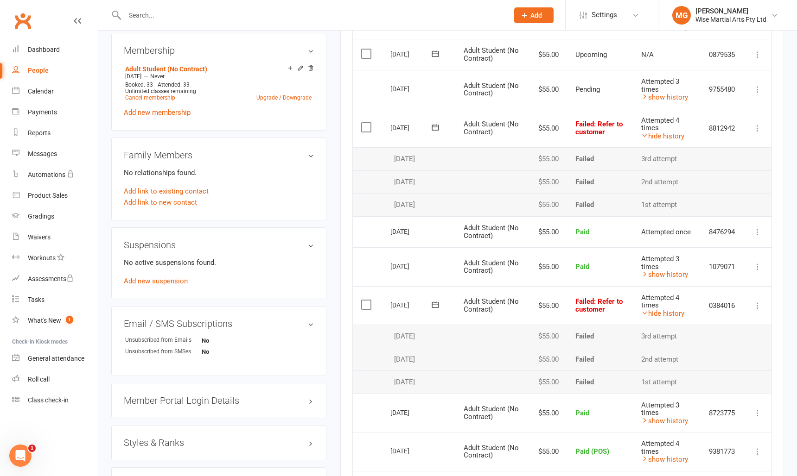
scroll to position [374, 0]
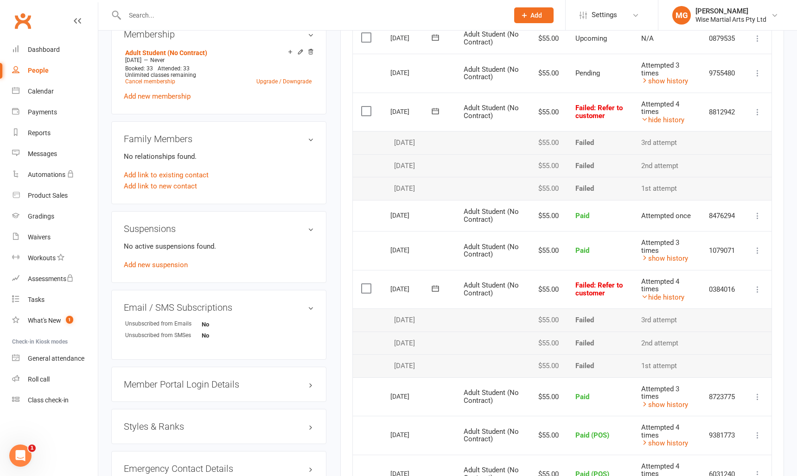
drag, startPoint x: 432, startPoint y: 202, endPoint x: 386, endPoint y: 198, distance: 46.0
click at [383, 198] on td "07 Aug 2025" at bounding box center [418, 188] width 73 height 23
click at [439, 193] on div "07 Aug 2025" at bounding box center [418, 189] width 57 height 8
drag, startPoint x: 386, startPoint y: 194, endPoint x: 430, endPoint y: 192, distance: 44.1
click at [374, 191] on tbody "Select this 05 Sep 2025 Jack Rodgers Adult Student (No Contract) $55.00 Failed …" at bounding box center [562, 147] width 418 height 108
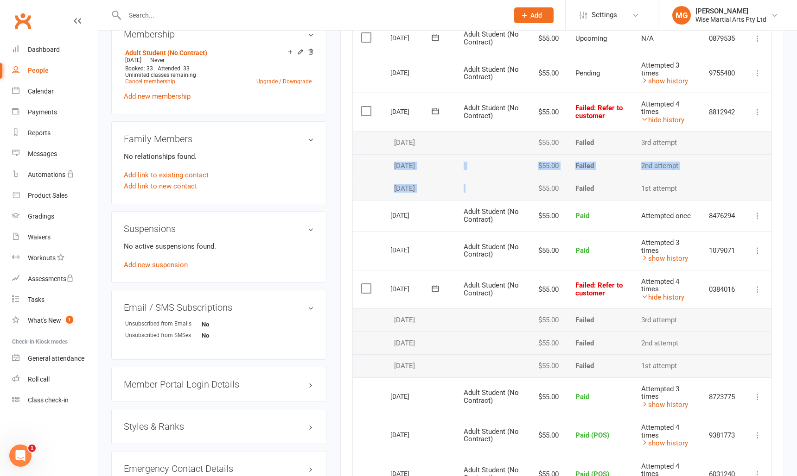
click at [460, 192] on td at bounding box center [491, 188] width 72 height 23
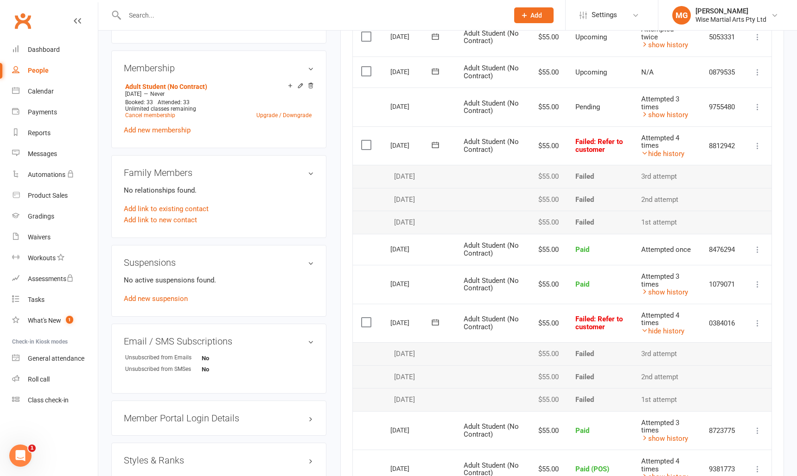
scroll to position [334, 0]
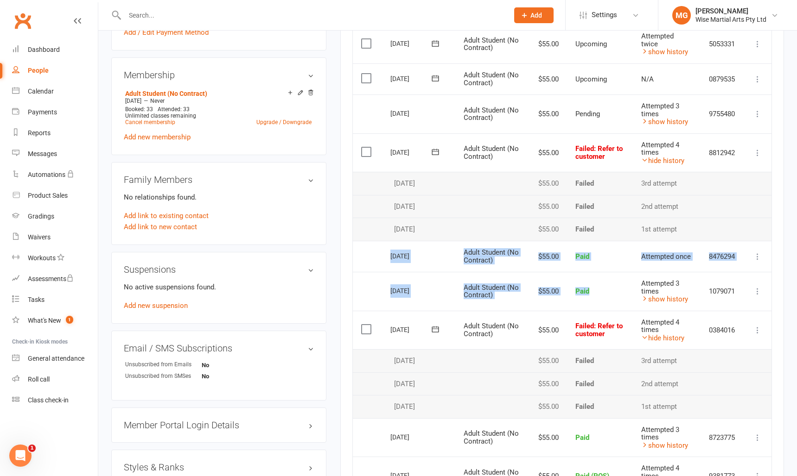
drag, startPoint x: 601, startPoint y: 313, endPoint x: 392, endPoint y: 277, distance: 212.6
click at [392, 277] on table "Due Contact Membership Amount Status History Invoice # Select this 02 Oct 2025 …" at bounding box center [561, 327] width 419 height 842
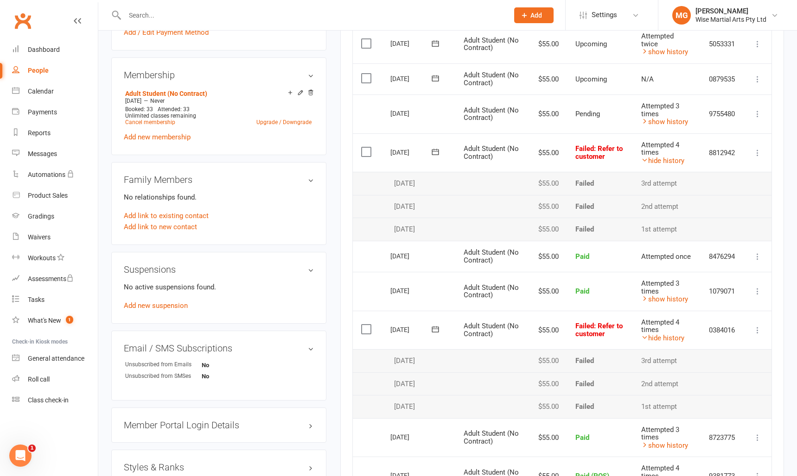
click at [392, 263] on div "04 Sep 2025" at bounding box center [411, 256] width 43 height 14
click at [663, 342] on link "hide history" at bounding box center [662, 338] width 43 height 8
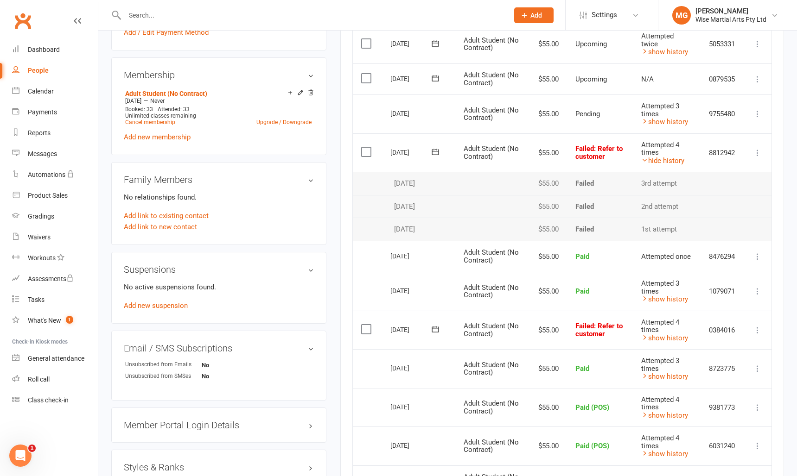
click at [660, 172] on td "Attempted 4 times hide history" at bounding box center [667, 152] width 68 height 39
click at [659, 165] on link "hide history" at bounding box center [662, 161] width 43 height 8
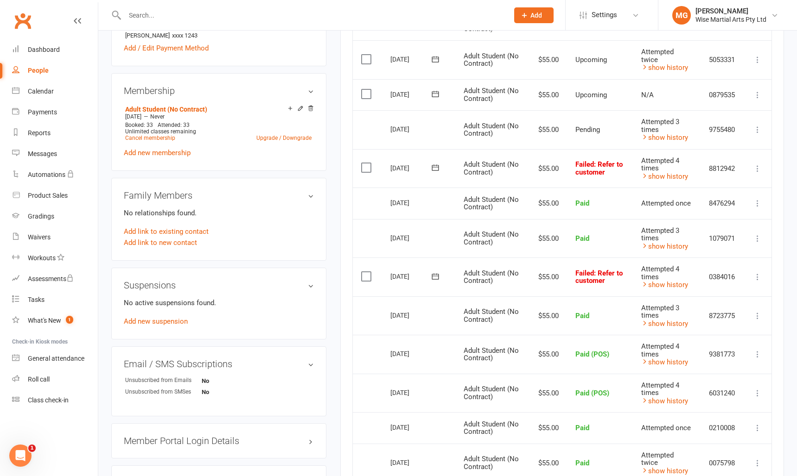
scroll to position [318, 0]
drag, startPoint x: 576, startPoint y: 246, endPoint x: 540, endPoint y: 226, distance: 40.5
click at [540, 226] on table "Due Contact Membership Amount Status History Invoice # Select this 02 Oct 2025 …" at bounding box center [561, 274] width 419 height 704
click at [547, 219] on td "$55.00" at bounding box center [547, 203] width 40 height 32
drag, startPoint x: 604, startPoint y: 291, endPoint x: 539, endPoint y: 282, distance: 65.4
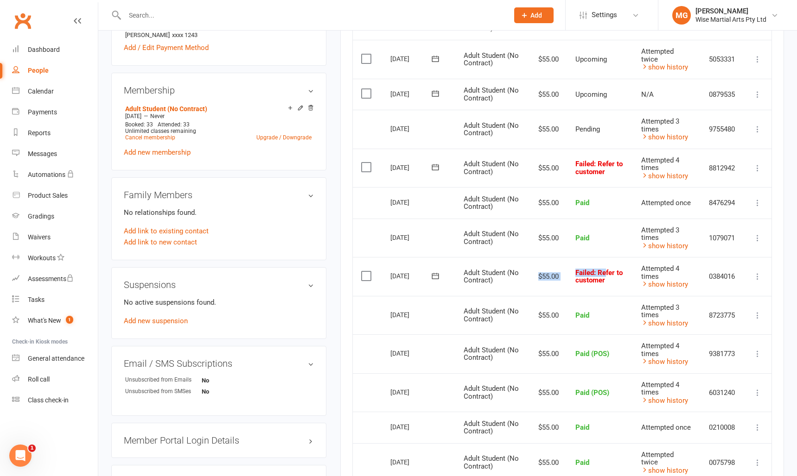
click at [539, 282] on tr "Select this 22 Aug 2025 Jack Rodgers Adult Student (No Contract) $55.00 Failed …" at bounding box center [562, 276] width 418 height 39
click at [539, 282] on td "$55.00" at bounding box center [547, 276] width 40 height 39
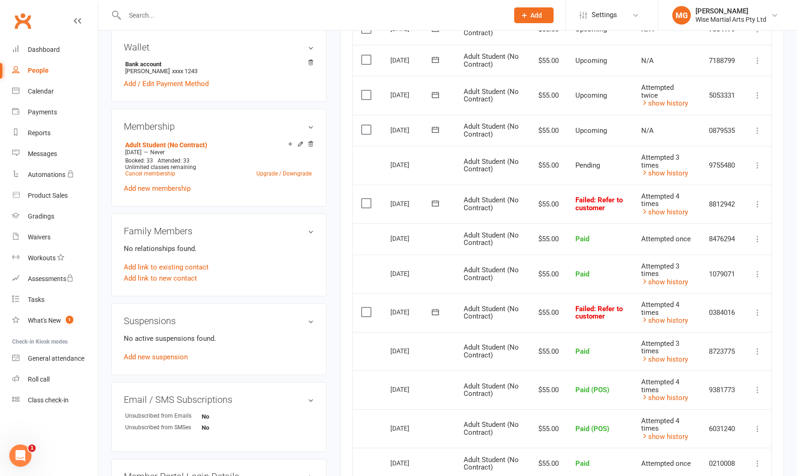
scroll to position [276, 0]
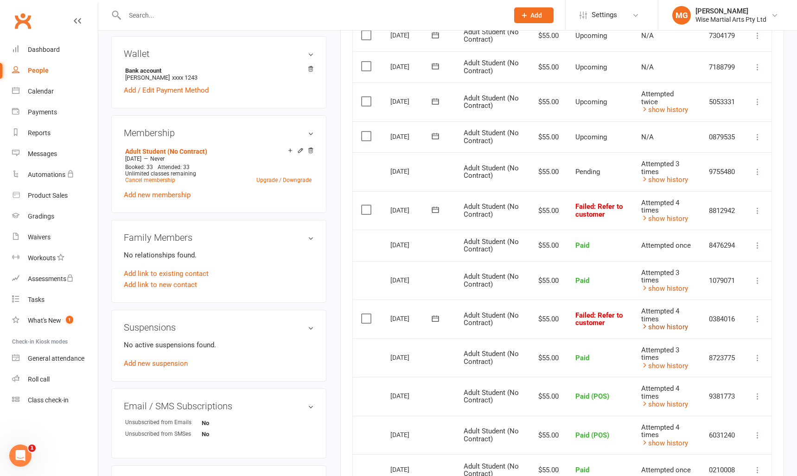
click at [656, 331] on link "show history" at bounding box center [664, 327] width 47 height 8
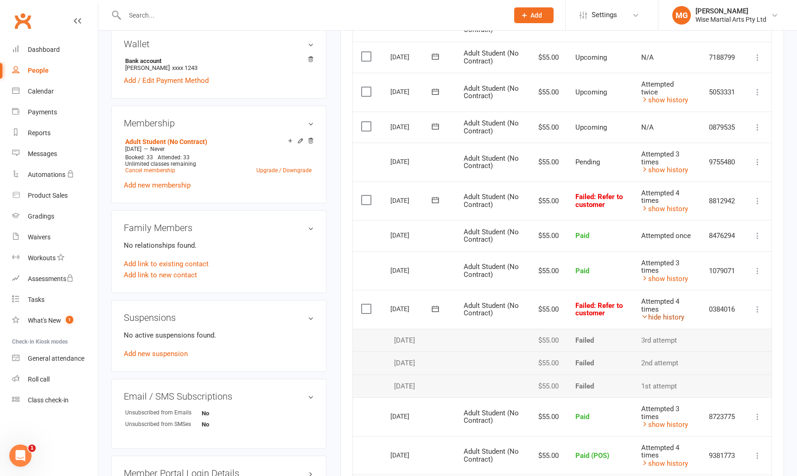
scroll to position [287, 0]
click at [681, 212] on link "show history" at bounding box center [664, 207] width 47 height 8
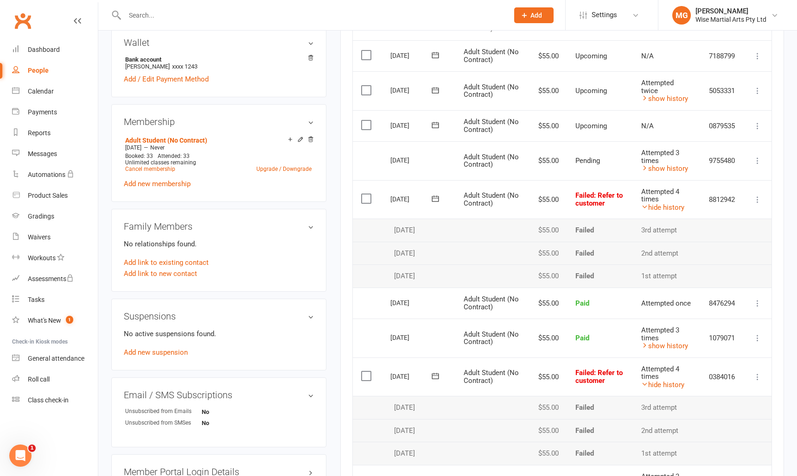
click at [478, 282] on td at bounding box center [491, 276] width 72 height 23
click at [660, 173] on link "show history" at bounding box center [664, 169] width 47 height 8
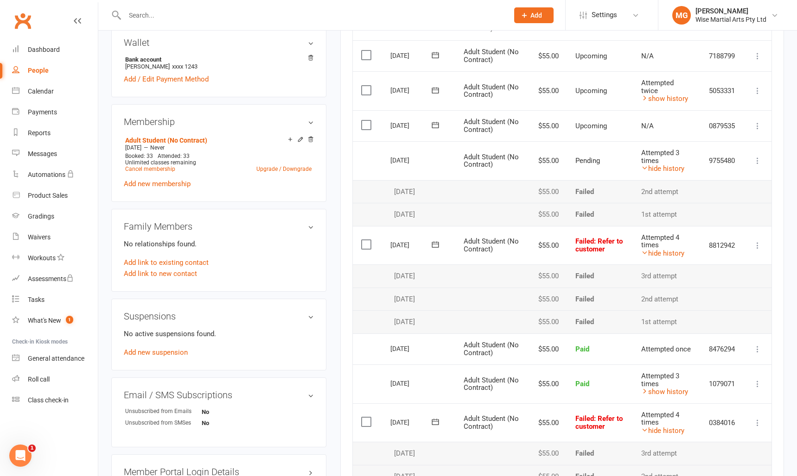
click at [464, 226] on td at bounding box center [491, 214] width 72 height 23
click at [676, 103] on link "show history" at bounding box center [664, 99] width 47 height 8
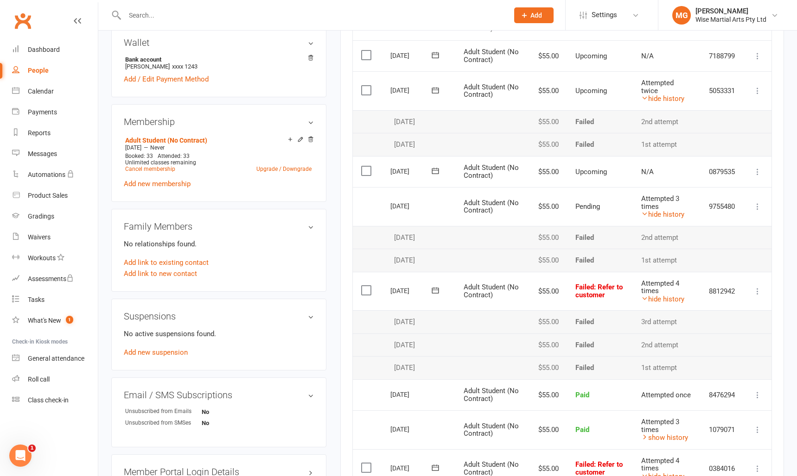
drag, startPoint x: 447, startPoint y: 167, endPoint x: 381, endPoint y: 161, distance: 66.1
click at [382, 156] on td "28 Aug 2025" at bounding box center [418, 144] width 73 height 23
click at [642, 101] on icon at bounding box center [644, 98] width 7 height 7
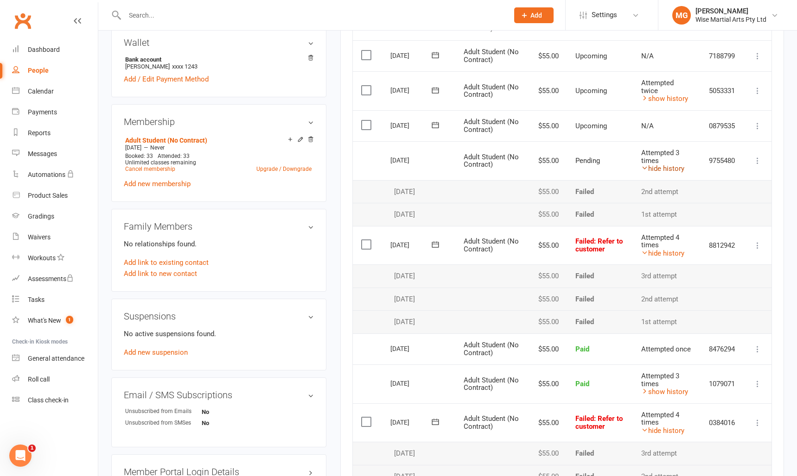
click at [652, 173] on link "hide history" at bounding box center [662, 169] width 43 height 8
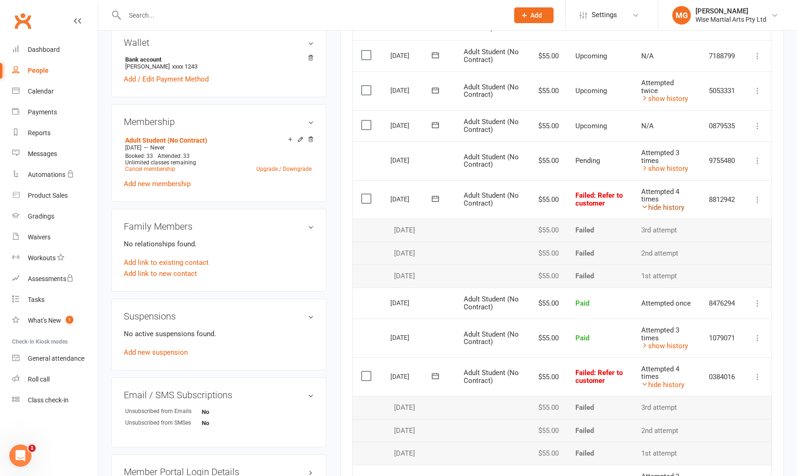
click at [665, 212] on link "hide history" at bounding box center [662, 207] width 43 height 8
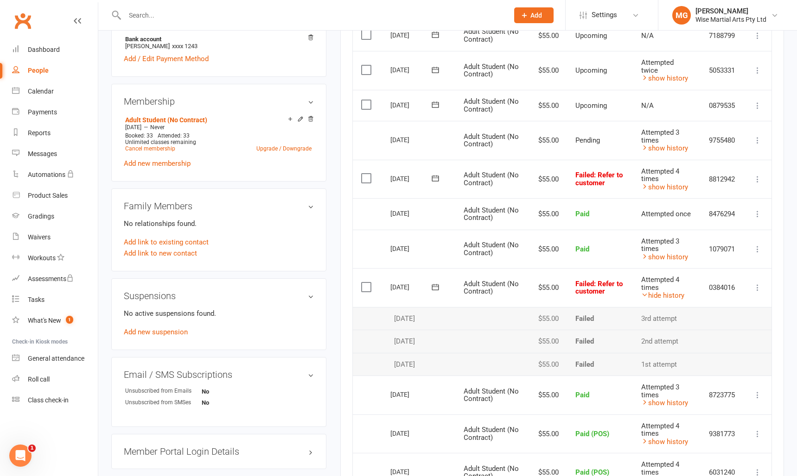
scroll to position [316, 0]
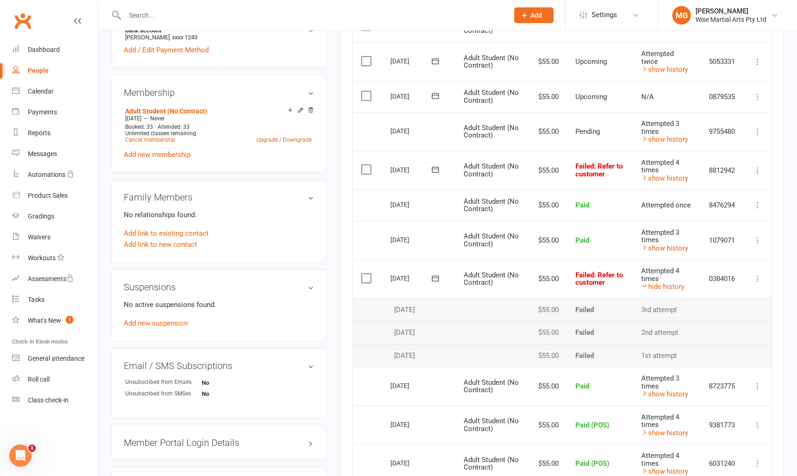
click at [664, 298] on td "Attempted 4 times hide history" at bounding box center [667, 279] width 68 height 39
click at [660, 291] on link "hide history" at bounding box center [662, 287] width 43 height 8
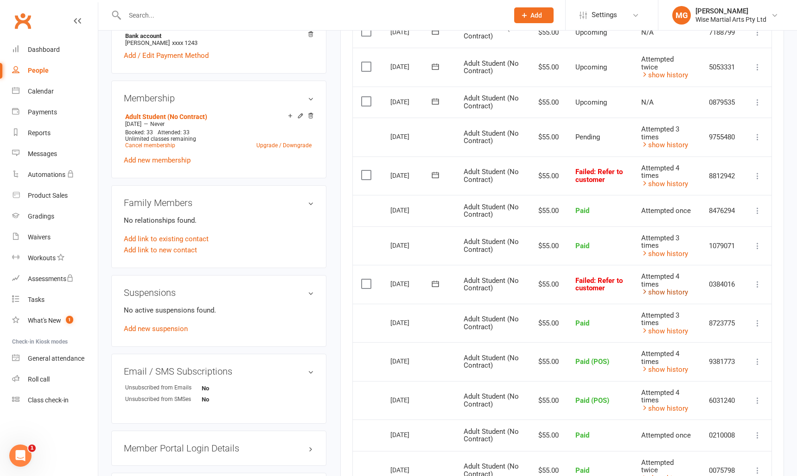
scroll to position [311, 0]
click at [588, 226] on td "Paid" at bounding box center [600, 211] width 66 height 32
click at [619, 226] on td "Paid" at bounding box center [600, 211] width 66 height 32
drag, startPoint x: 634, startPoint y: 277, endPoint x: 578, endPoint y: 272, distance: 55.4
click at [561, 265] on tr "Select this 03 Sep 2025 Jack Rodgers Adult Student (No Contract) $55.00 Paid At…" at bounding box center [562, 245] width 418 height 39
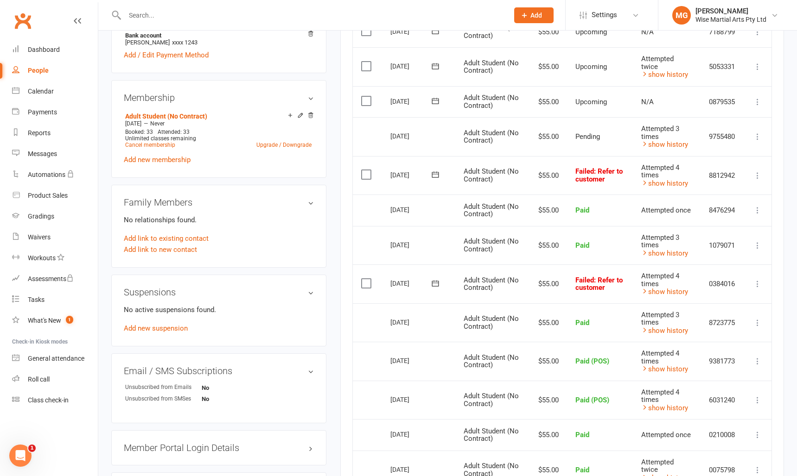
click at [595, 265] on td "Paid" at bounding box center [600, 245] width 66 height 39
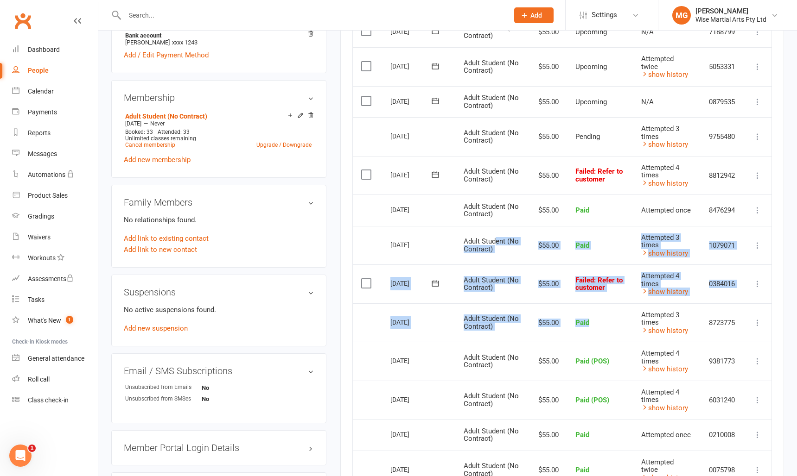
drag, startPoint x: 577, startPoint y: 307, endPoint x: 496, endPoint y: 252, distance: 98.1
click at [496, 252] on table "Due Contact Membership Amount Status History Invoice # Select this 02 Oct 2025 …" at bounding box center [561, 281] width 419 height 704
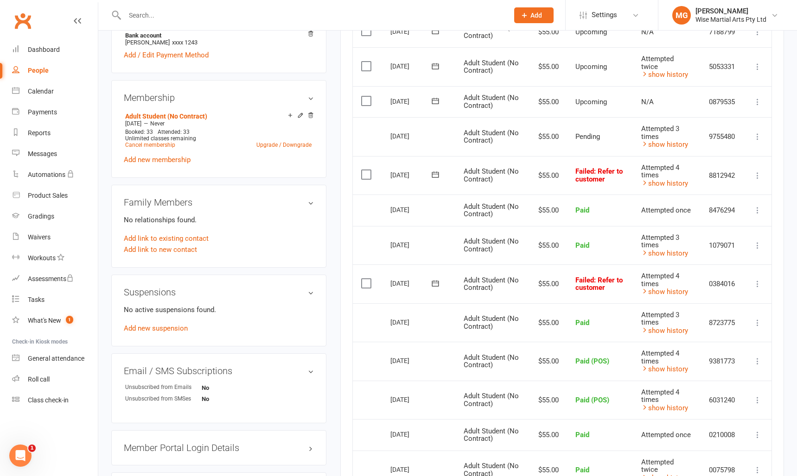
drag, startPoint x: 496, startPoint y: 252, endPoint x: 501, endPoint y: 253, distance: 5.6
click at [496, 253] on span "Adult Student (No Contract)" at bounding box center [490, 245] width 55 height 16
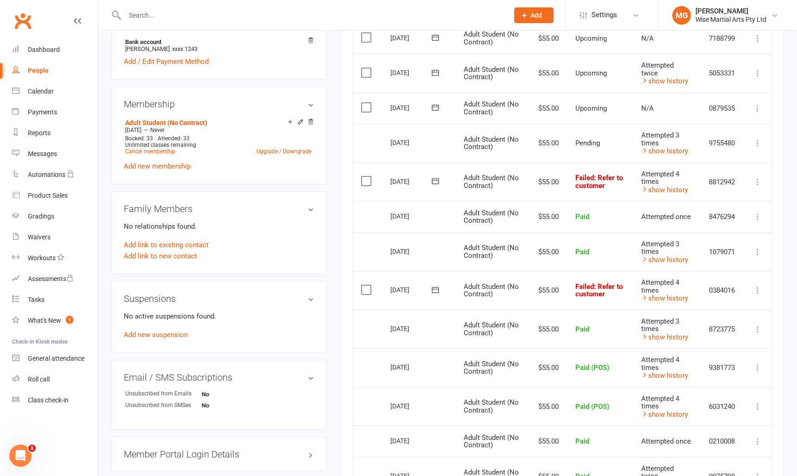
scroll to position [304, 0]
click at [623, 302] on td "Failed : Refer to customer" at bounding box center [600, 291] width 66 height 39
click at [620, 299] on span ": Refer to customer" at bounding box center [598, 291] width 47 height 16
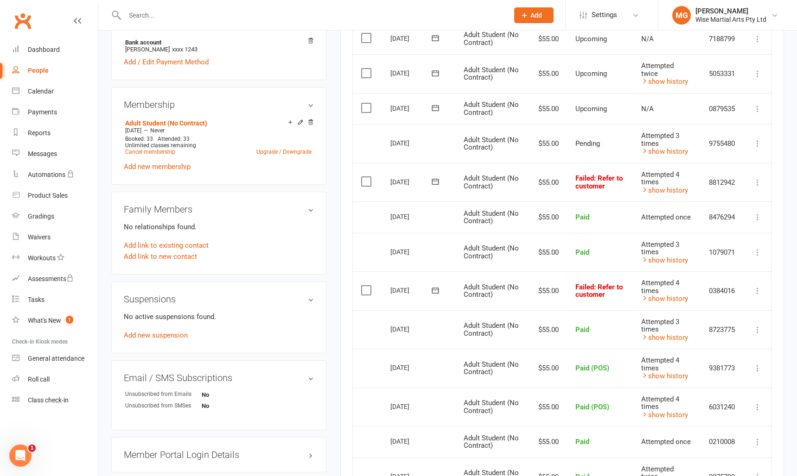
click at [619, 202] on td "Failed : Refer to customer" at bounding box center [600, 182] width 66 height 39
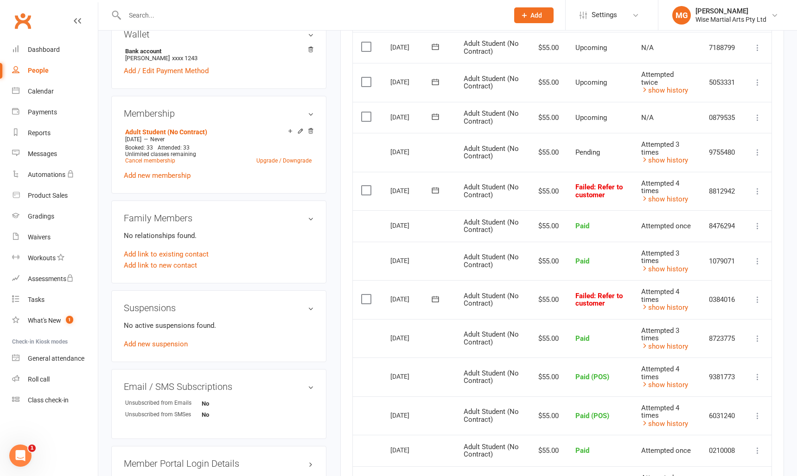
scroll to position [294, 0]
click at [606, 103] on td "Upcoming" at bounding box center [600, 83] width 66 height 39
drag, startPoint x: 613, startPoint y: 317, endPoint x: 569, endPoint y: 296, distance: 49.1
click at [569, 297] on td "Failed : Refer to customer" at bounding box center [600, 300] width 66 height 39
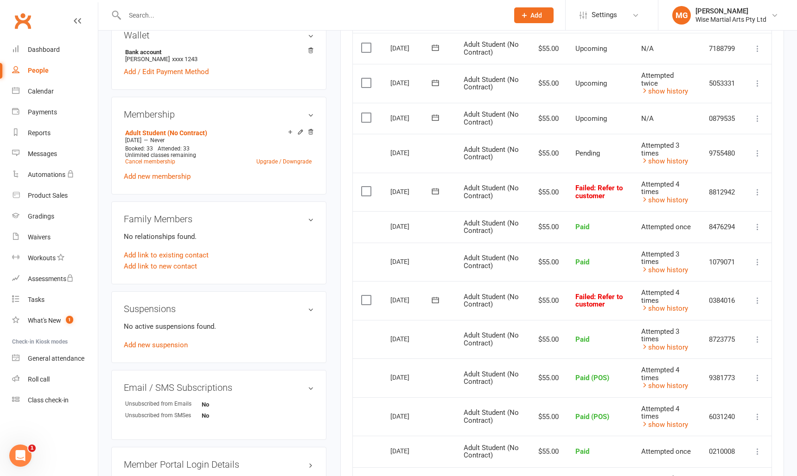
click at [573, 203] on td "Failed : Refer to customer" at bounding box center [600, 192] width 66 height 39
click at [625, 282] on td "Paid" at bounding box center [600, 262] width 66 height 39
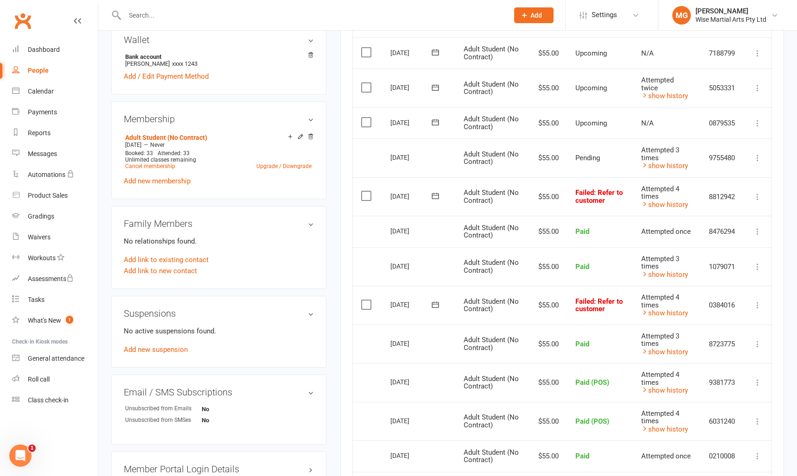
drag, startPoint x: 611, startPoint y: 324, endPoint x: 566, endPoint y: 275, distance: 66.2
click at [566, 277] on table "Due Contact Membership Amount Status History Invoice # Select this 02 Oct 2025 …" at bounding box center [561, 302] width 419 height 704
click at [595, 216] on td "Failed : Refer to customer" at bounding box center [600, 197] width 66 height 39
drag, startPoint x: 628, startPoint y: 219, endPoint x: 572, endPoint y: 193, distance: 62.2
click at [572, 193] on td "Failed : Refer to customer" at bounding box center [600, 197] width 66 height 39
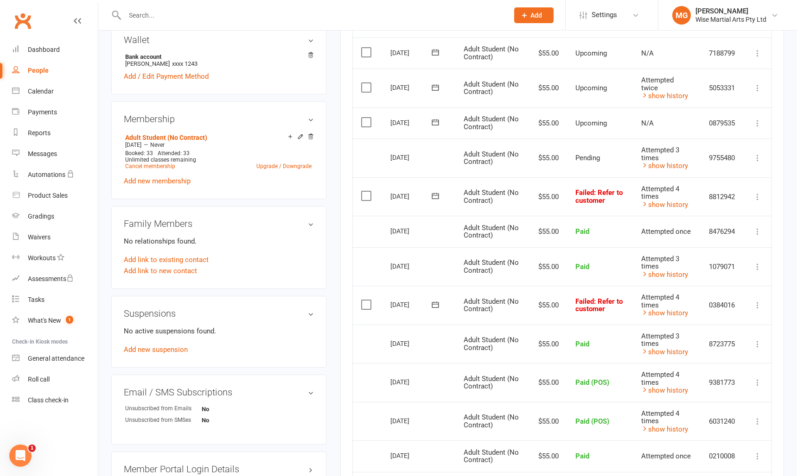
click at [572, 192] on td "Failed : Refer to customer" at bounding box center [600, 197] width 66 height 39
click at [615, 325] on td "Failed : Refer to customer" at bounding box center [600, 305] width 66 height 39
click at [617, 325] on td "Failed : Refer to customer" at bounding box center [600, 305] width 66 height 39
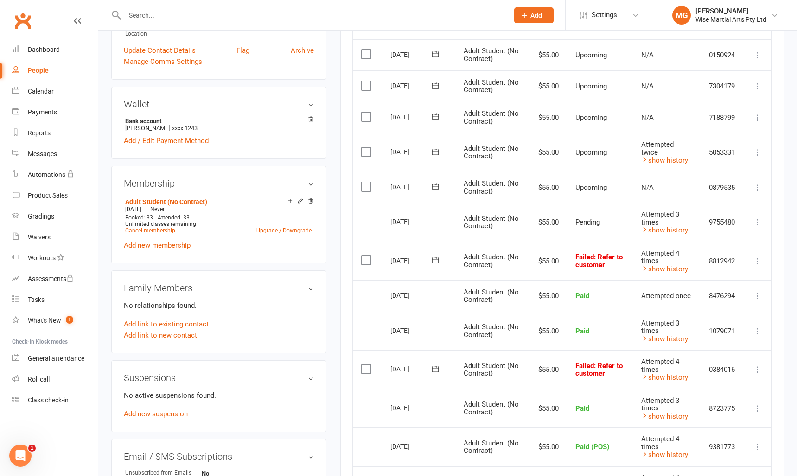
scroll to position [226, 0]
click at [43, 46] on div "Dashboard" at bounding box center [44, 49] width 32 height 7
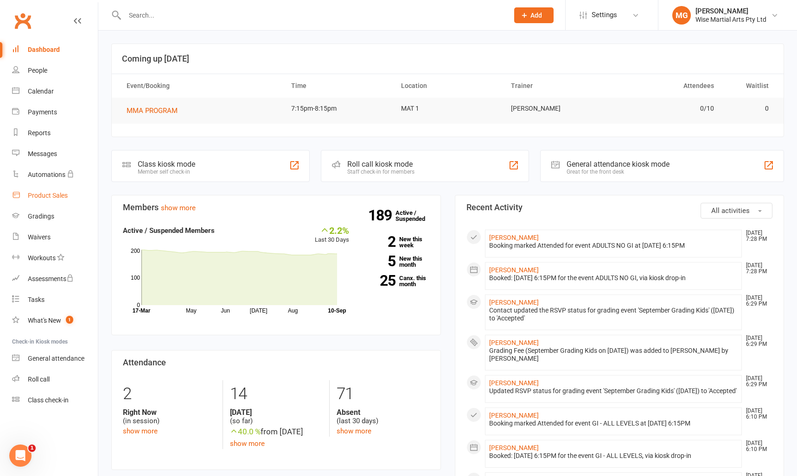
click at [46, 195] on div "Product Sales" at bounding box center [48, 195] width 40 height 7
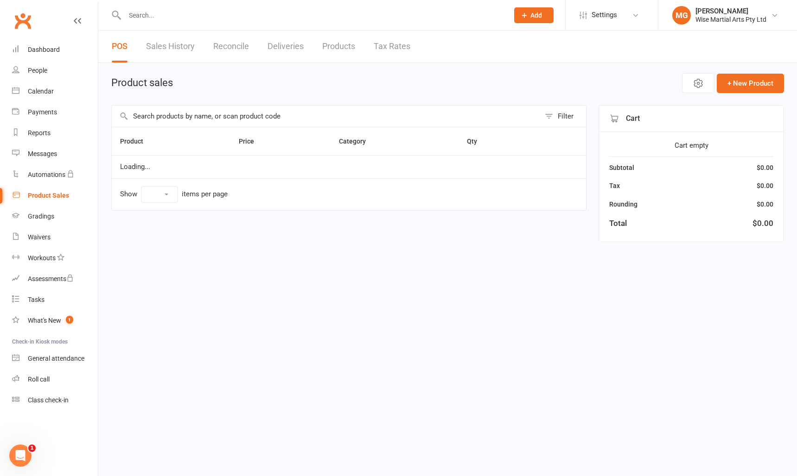
select select "10"
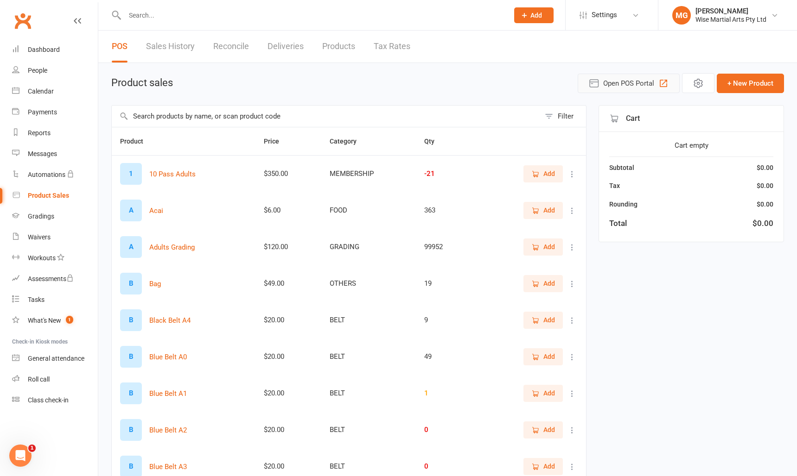
click at [628, 83] on span "Open POS Portal" at bounding box center [628, 83] width 51 height 11
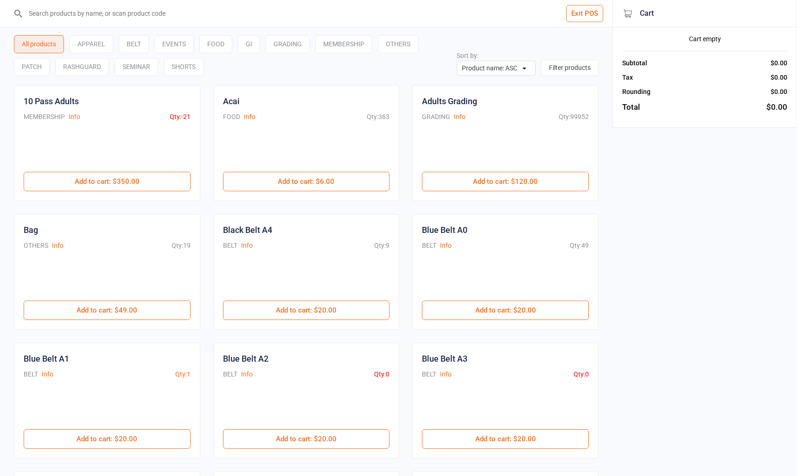
click at [113, 16] on input "search" at bounding box center [311, 13] width 575 height 27
type input "r"
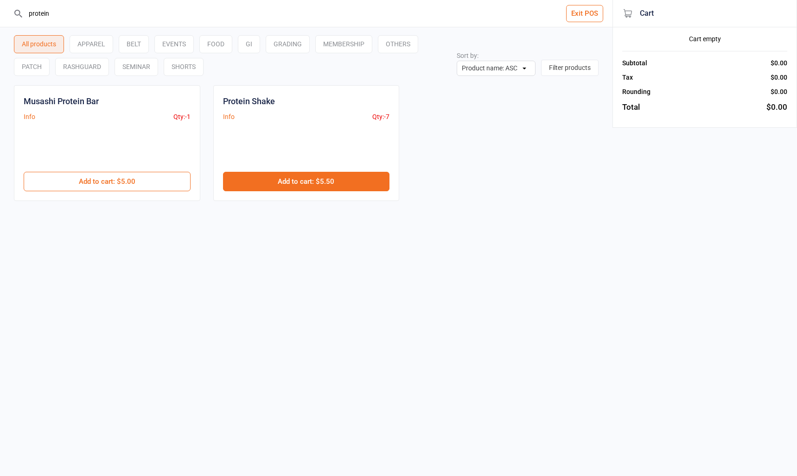
type input "protein"
click at [266, 176] on button "Add to cart : $5.50" at bounding box center [306, 181] width 167 height 19
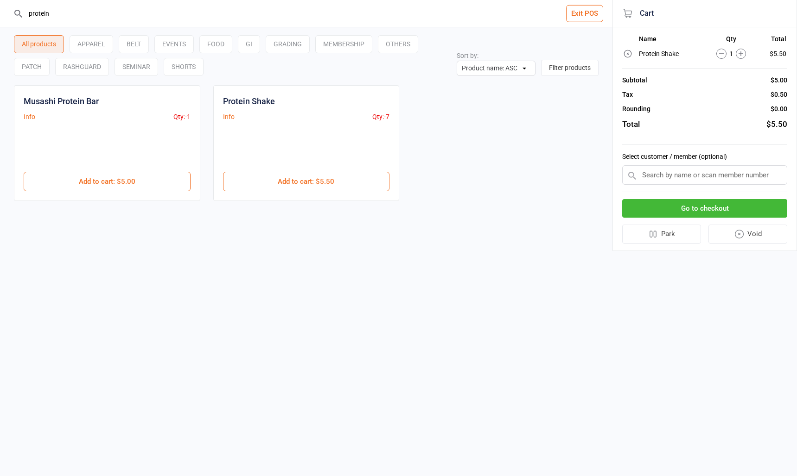
click at [700, 203] on button "Go to checkout" at bounding box center [704, 208] width 165 height 19
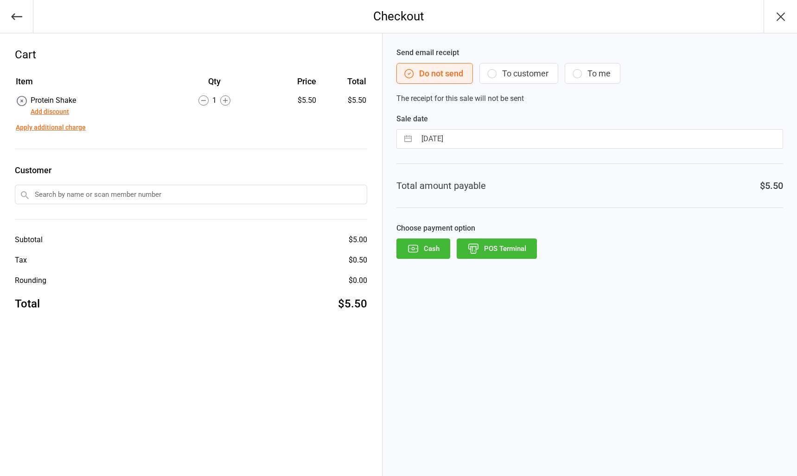
click at [520, 248] on button "POS Terminal" at bounding box center [497, 249] width 80 height 20
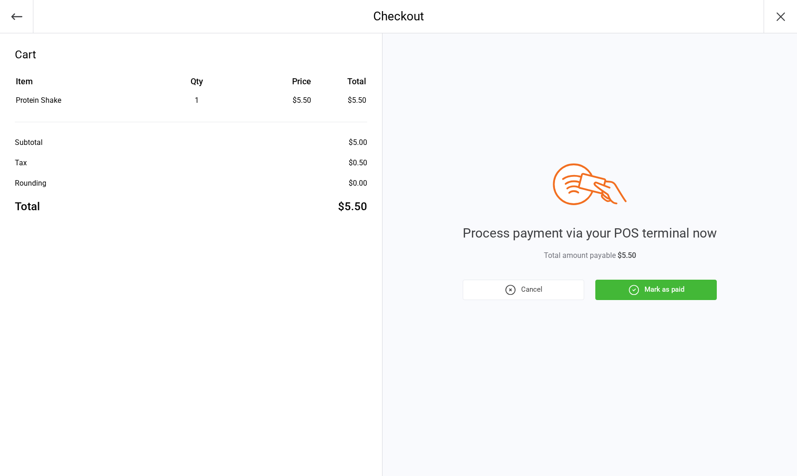
click at [642, 285] on button "Mark as paid" at bounding box center [655, 290] width 121 height 20
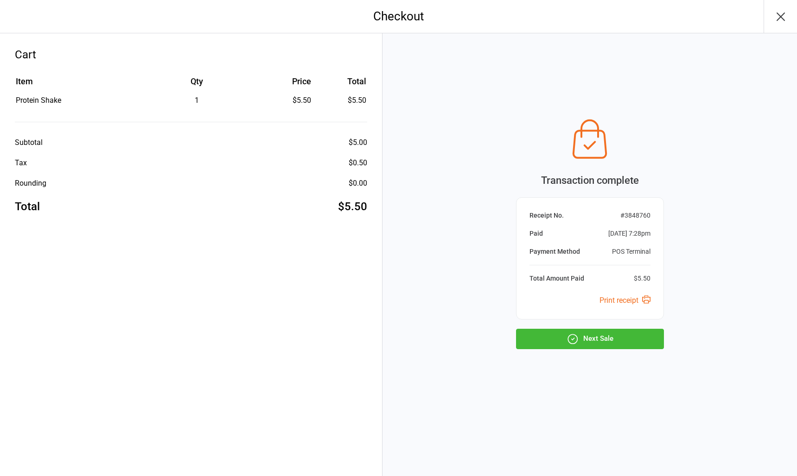
click at [772, 27] on button "button" at bounding box center [779, 16] width 33 height 33
